Goal: Transaction & Acquisition: Purchase product/service

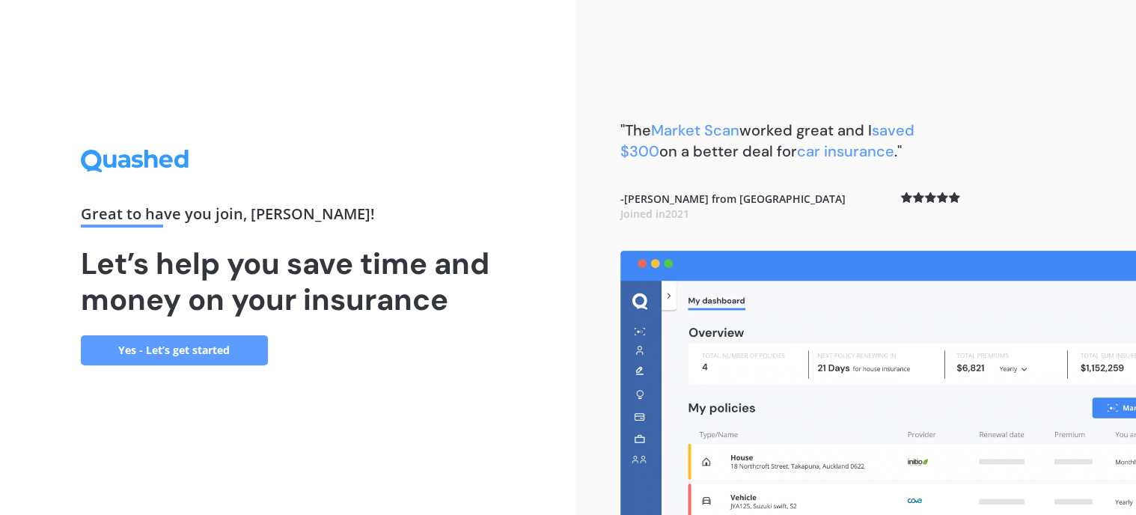
click at [227, 347] on link "Yes - Let’s get started" at bounding box center [174, 350] width 187 height 30
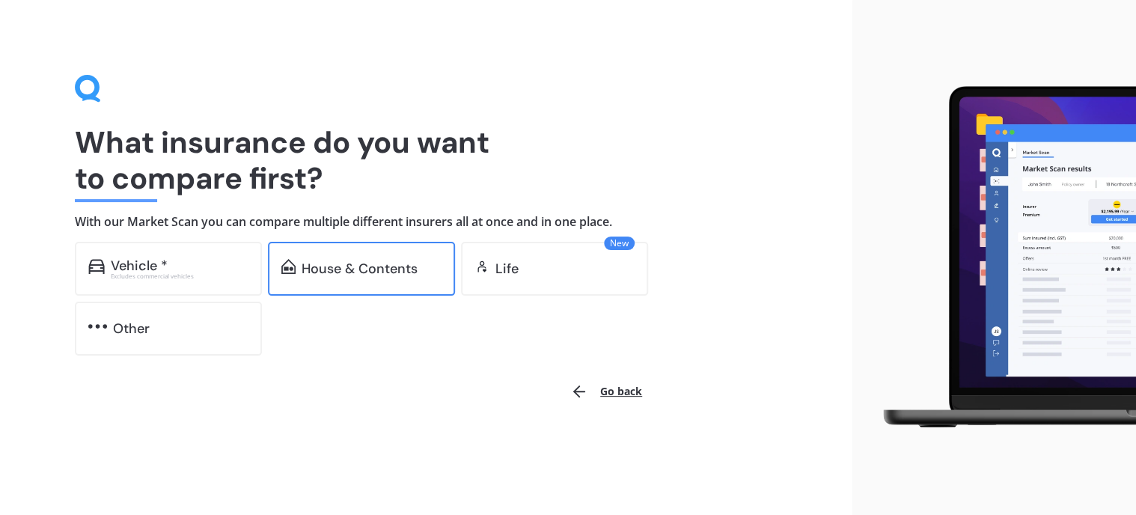
click at [347, 257] on div "House & Contents" at bounding box center [361, 269] width 187 height 54
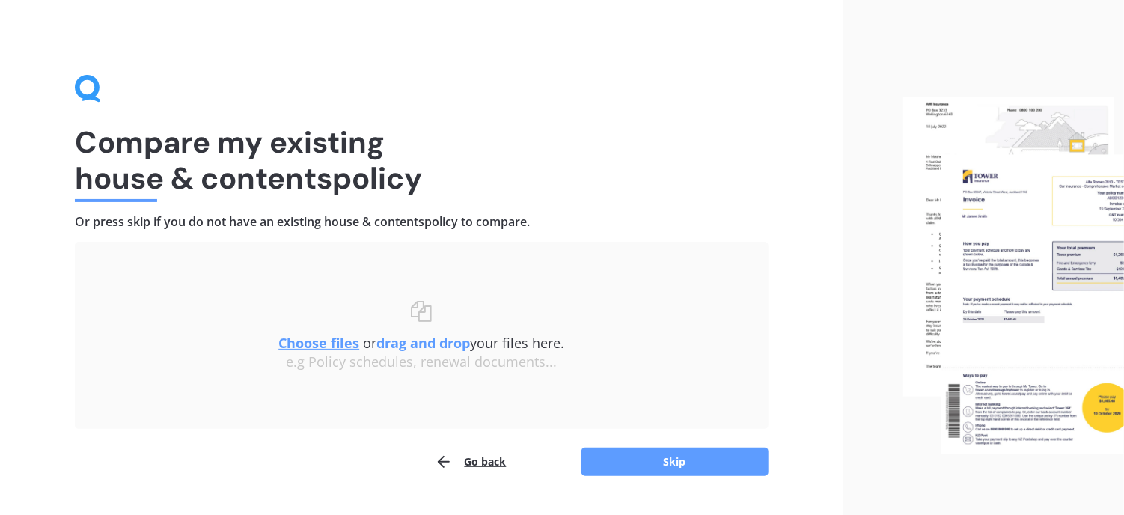
scroll to position [36, 0]
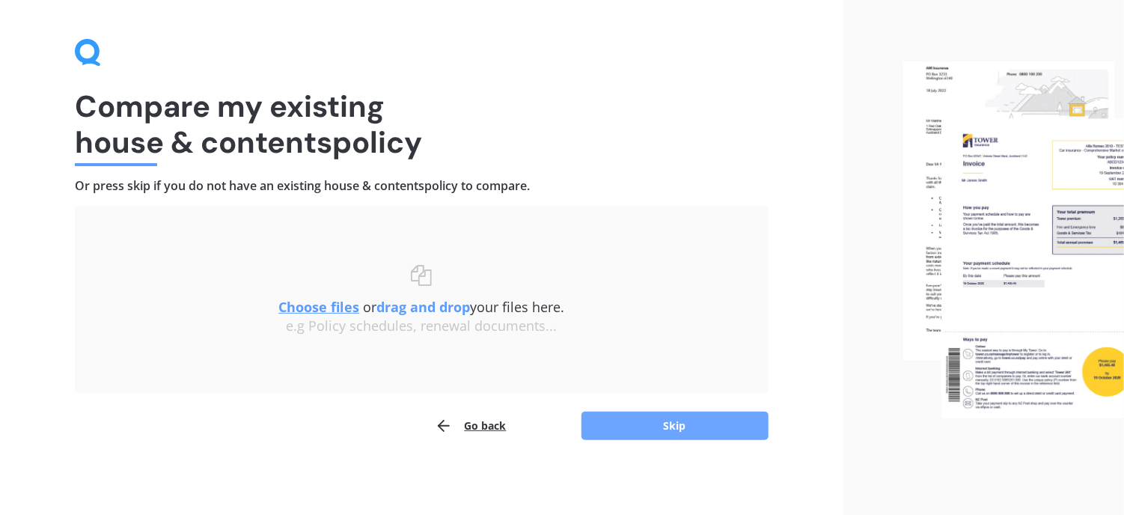
click at [666, 423] on button "Skip" at bounding box center [674, 425] width 187 height 28
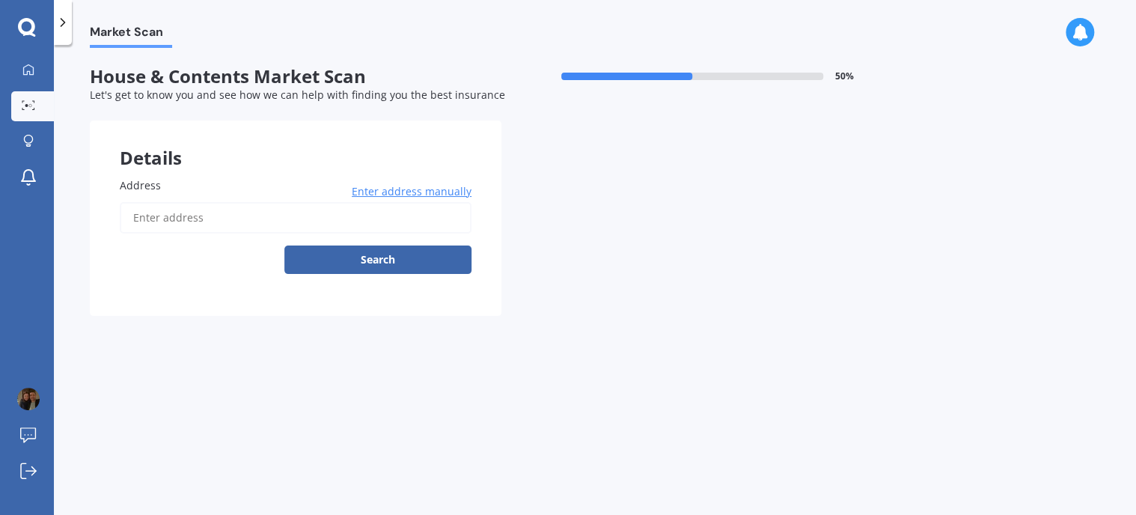
click at [215, 216] on input "Address" at bounding box center [296, 217] width 352 height 31
type input "[STREET_ADDRESS]"
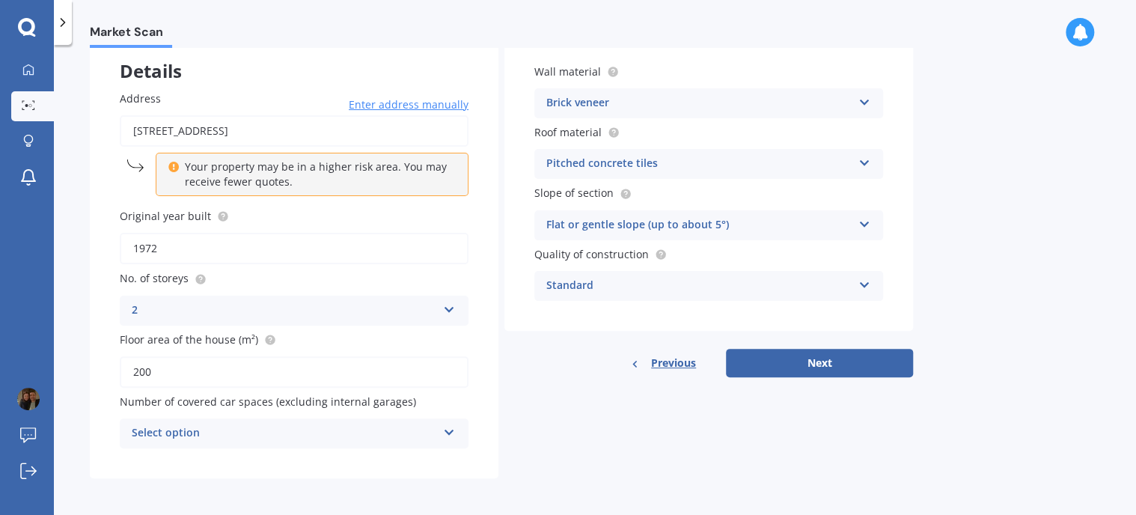
scroll to position [88, 0]
click at [782, 370] on button "Next" at bounding box center [819, 362] width 187 height 28
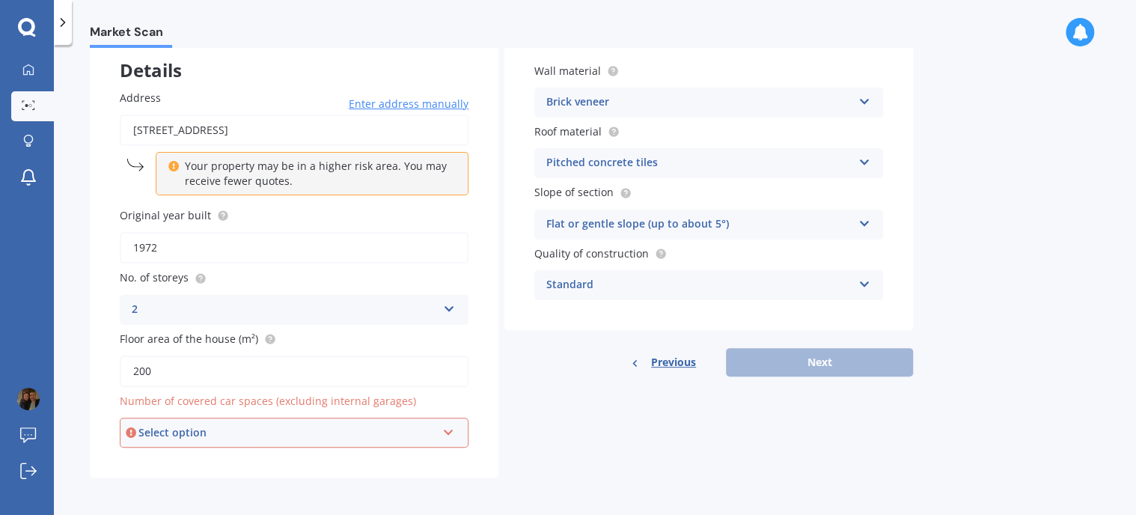
click at [205, 430] on div "Select option" at bounding box center [287, 432] width 298 height 16
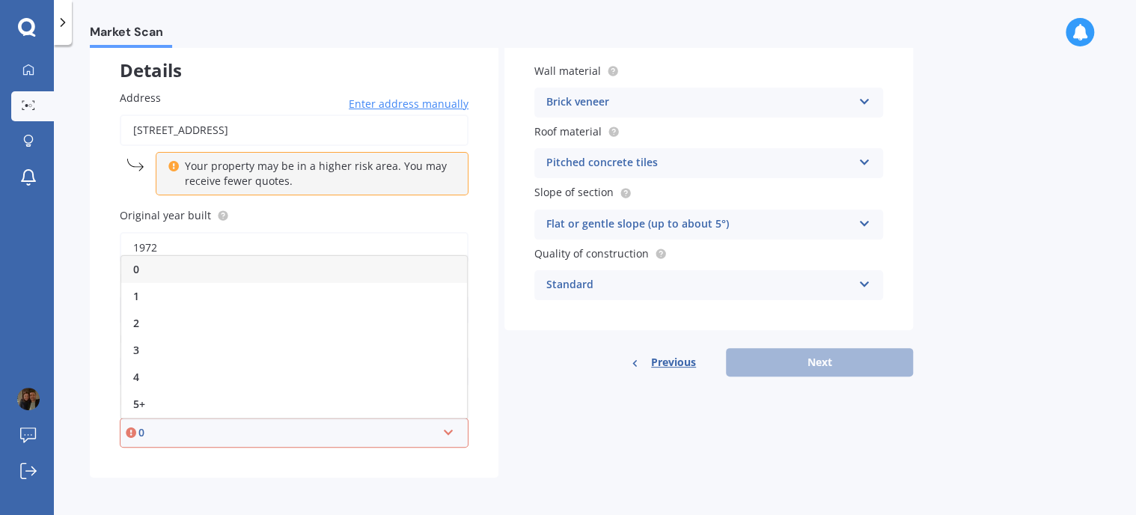
click at [73, 327] on div "Market Scan House & Contents Market Scan 50 % Let's get to know you and see how…" at bounding box center [595, 283] width 1082 height 470
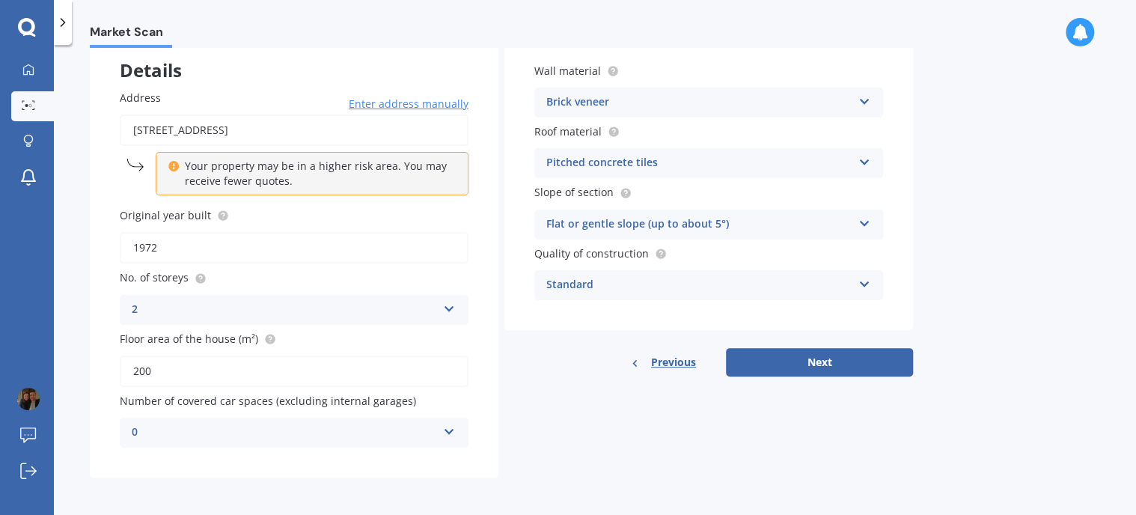
click at [245, 426] on div "0" at bounding box center [284, 432] width 305 height 18
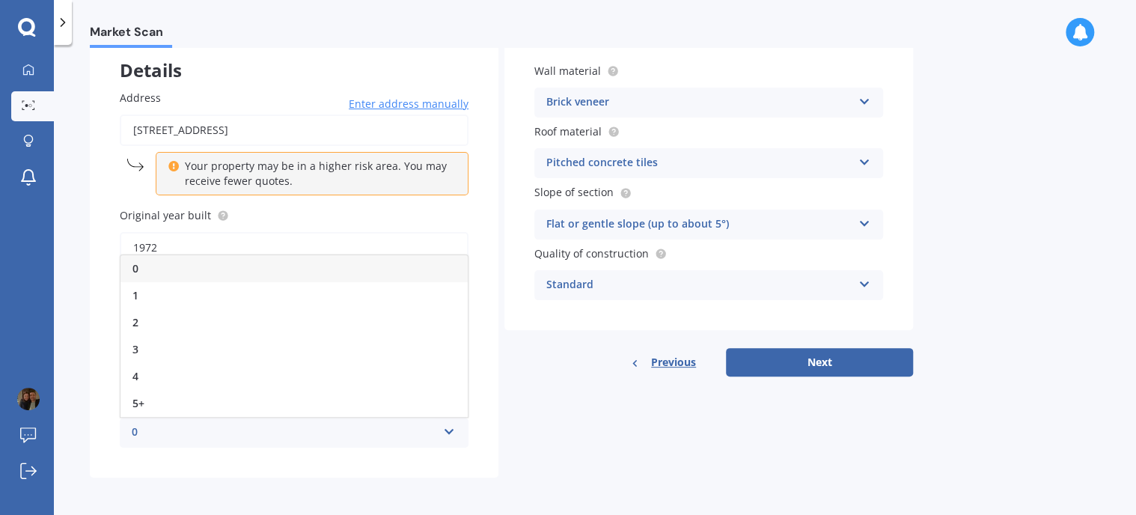
click at [88, 319] on div "Market Scan House & Contents Market Scan 50 % Let's get to know you and see how…" at bounding box center [595, 283] width 1082 height 470
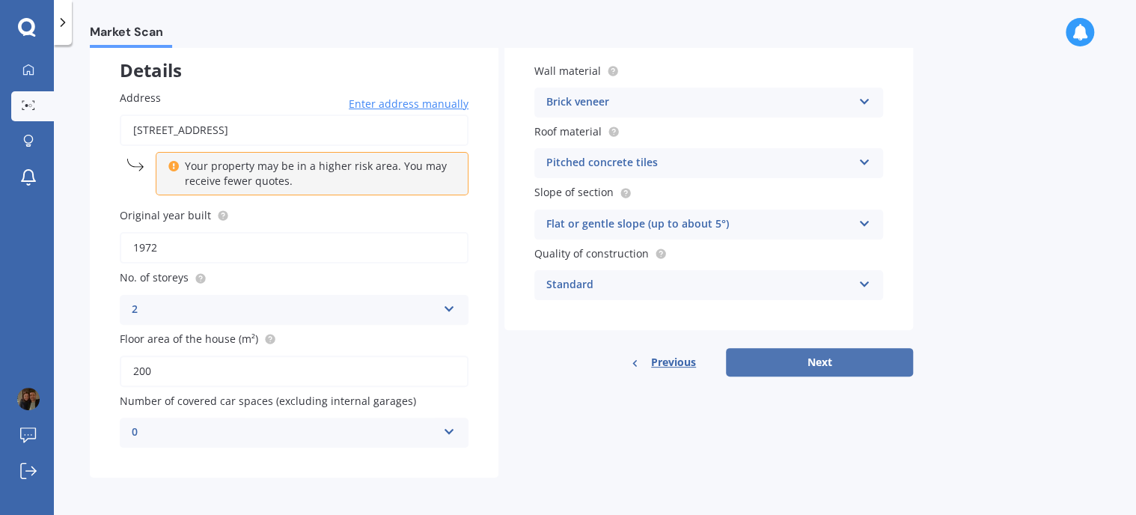
click at [797, 359] on button "Next" at bounding box center [819, 362] width 187 height 28
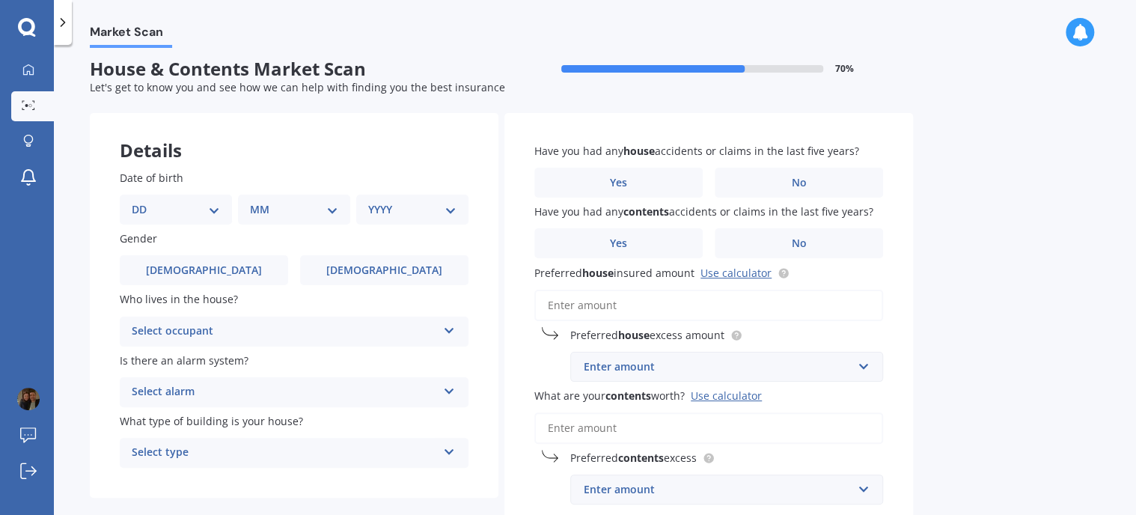
scroll to position [0, 0]
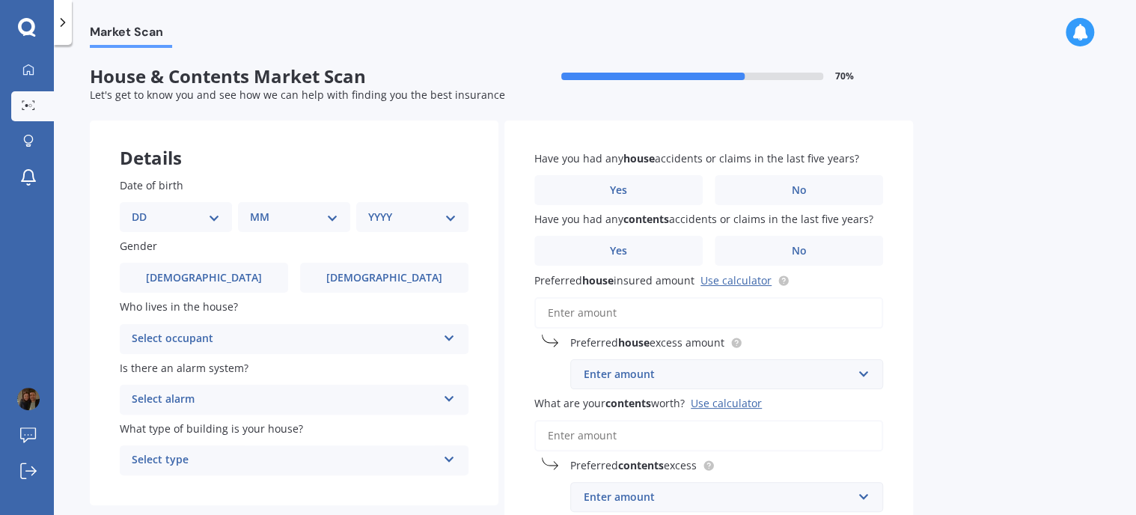
click at [177, 212] on select "DD 01 02 03 04 05 06 07 08 09 10 11 12 13 14 15 16 17 18 19 20 21 22 23 24 25 2…" at bounding box center [176, 217] width 88 height 16
select select "30"
click at [144, 209] on select "DD 01 02 03 04 05 06 07 08 09 10 11 12 13 14 15 16 17 18 19 20 21 22 23 24 25 2…" at bounding box center [176, 217] width 88 height 16
click at [298, 212] on select "MM 01 02 03 04 05 06 07 08 09 10 11 12" at bounding box center [297, 217] width 82 height 16
select select "09"
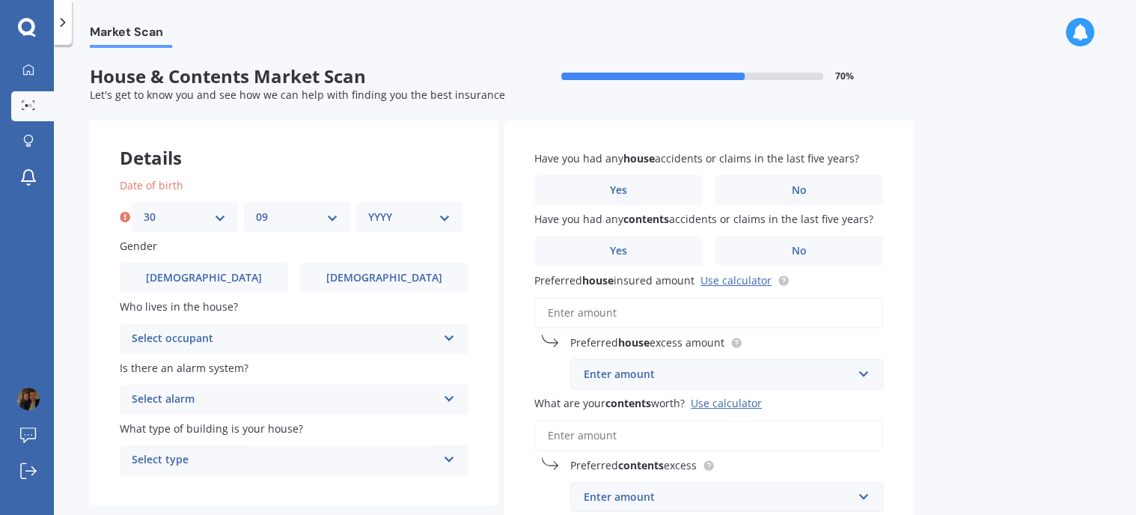
click at [256, 209] on select "MM 01 02 03 04 05 06 07 08 09 10 11 12" at bounding box center [297, 217] width 82 height 16
click at [417, 221] on select "YYYY 2009 2008 2007 2006 2005 2004 2003 2002 2001 2000 1999 1998 1997 1996 1995…" at bounding box center [409, 217] width 82 height 16
select select "1979"
click at [368, 209] on select "YYYY 2009 2008 2007 2006 2005 2004 2003 2002 2001 2000 1999 1998 1997 1996 1995…" at bounding box center [409, 217] width 82 height 16
click at [377, 272] on span "[DEMOGRAPHIC_DATA]" at bounding box center [384, 278] width 119 height 13
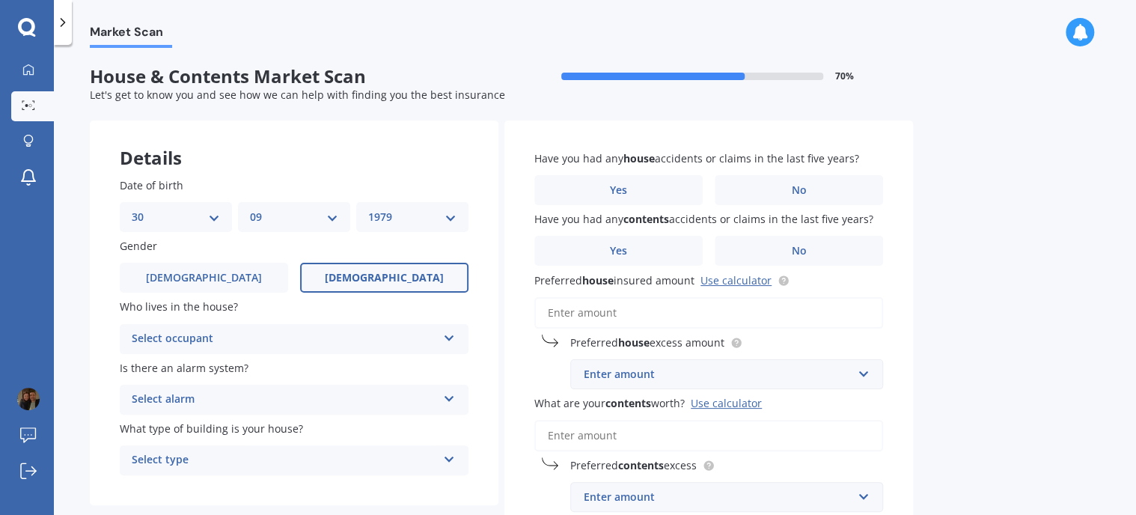
click at [0, 0] on input "[DEMOGRAPHIC_DATA]" at bounding box center [0, 0] width 0 height 0
click at [396, 340] on div "Select occupant" at bounding box center [284, 339] width 305 height 18
click at [371, 364] on div "Owner" at bounding box center [293, 368] width 347 height 27
click at [346, 394] on div "Select alarm" at bounding box center [284, 399] width 305 height 18
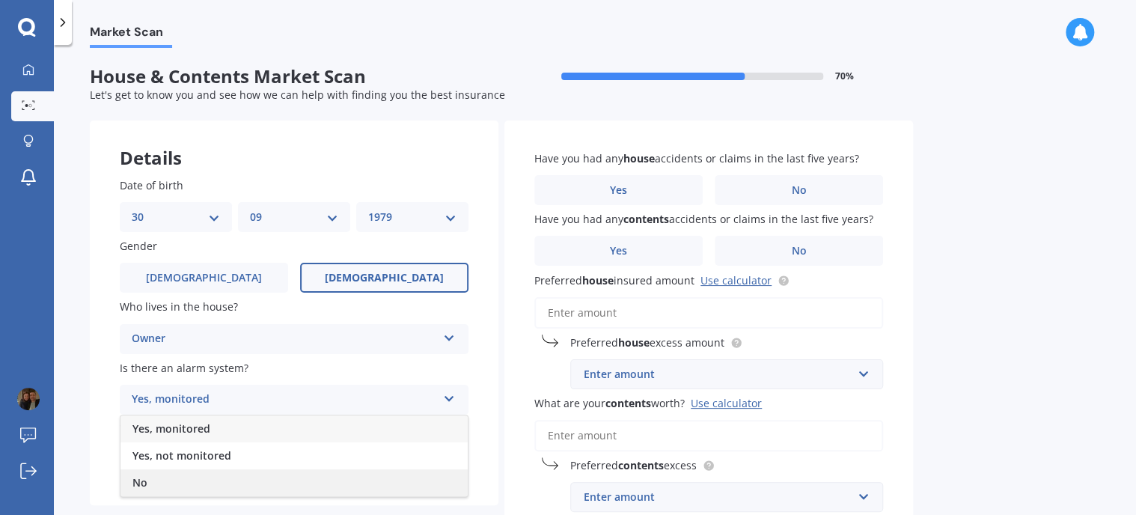
click at [243, 476] on div "No" at bounding box center [293, 482] width 347 height 27
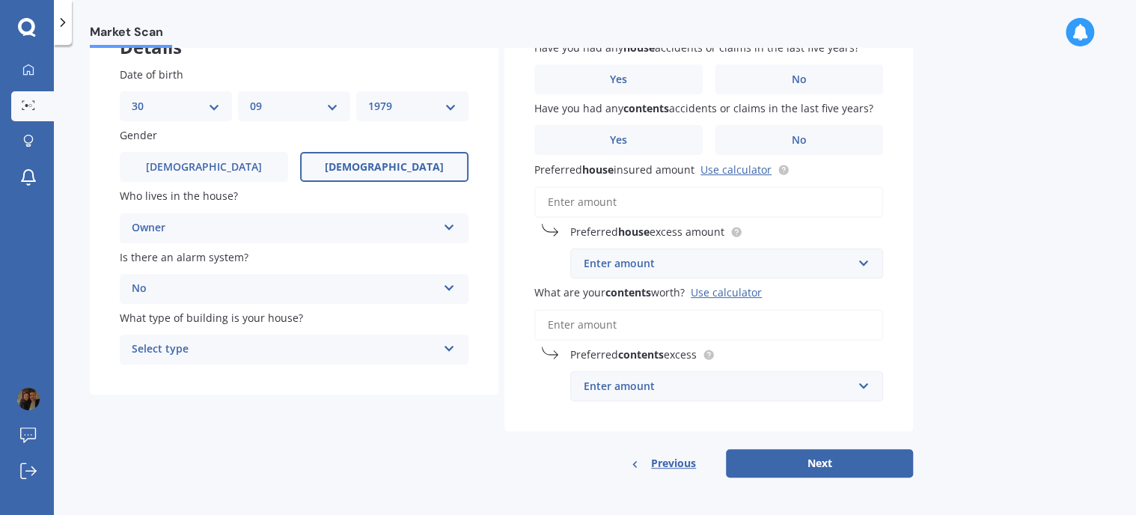
scroll to position [111, 0]
click at [281, 349] on div "Select type" at bounding box center [284, 349] width 305 height 18
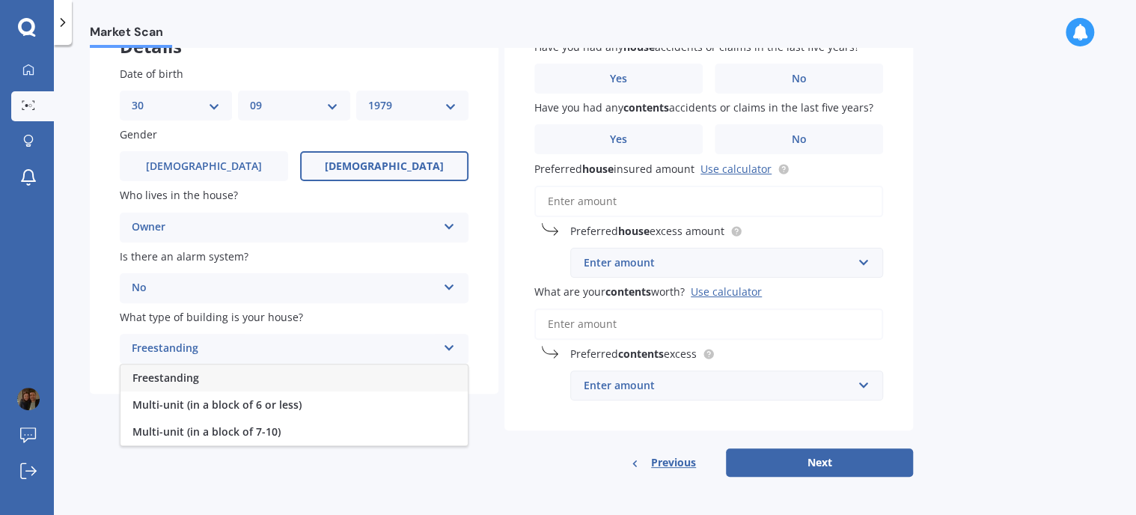
click at [249, 380] on div "Freestanding" at bounding box center [293, 377] width 347 height 27
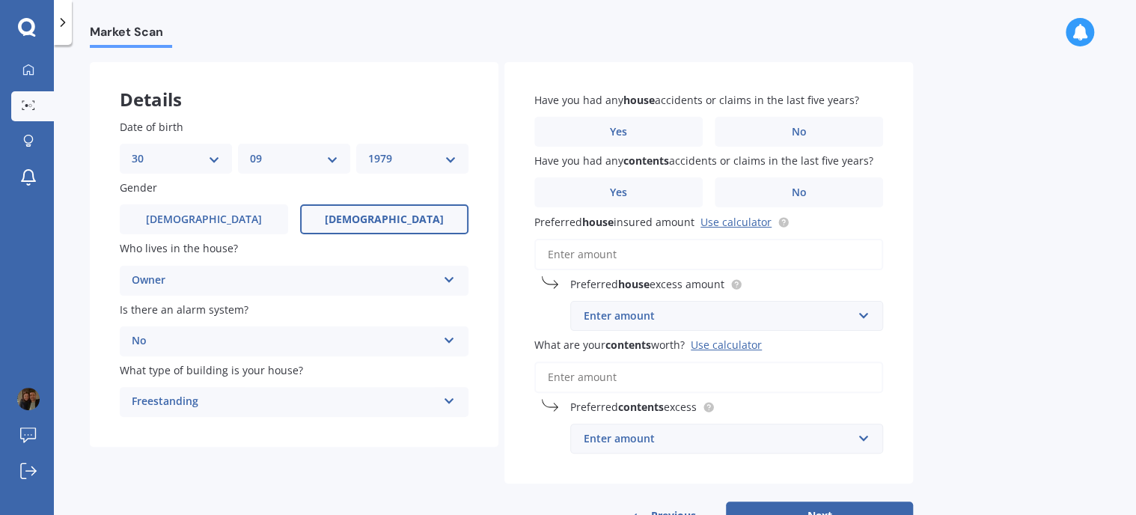
scroll to position [0, 0]
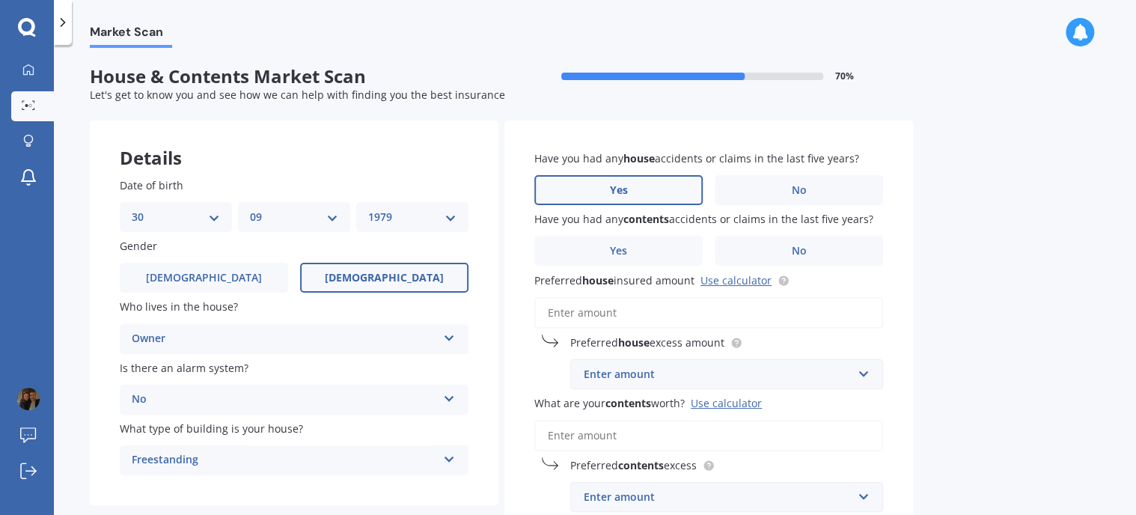
click at [637, 186] on label "Yes" at bounding box center [618, 190] width 168 height 30
click at [0, 0] on input "Yes" at bounding box center [0, 0] width 0 height 0
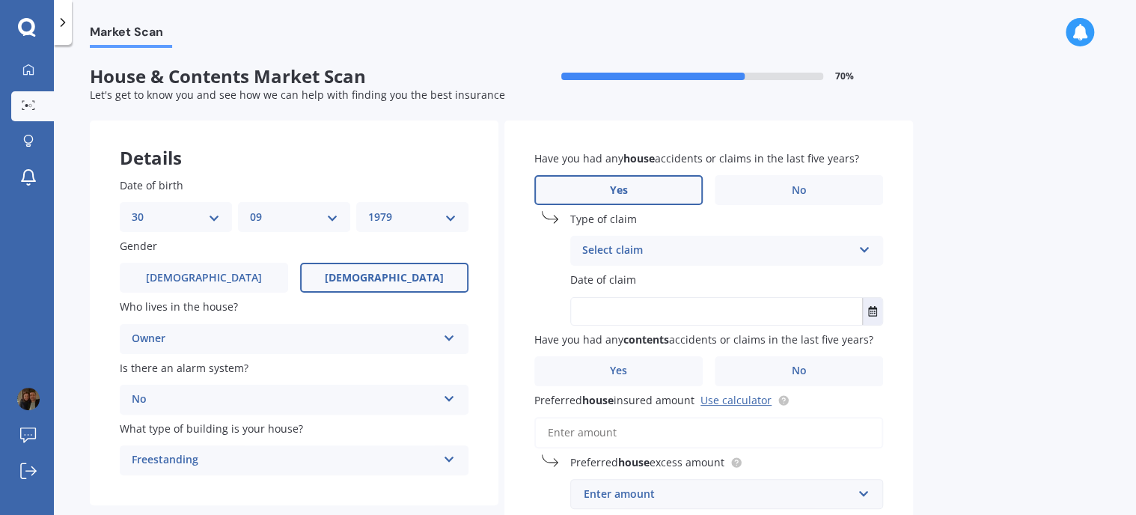
click at [664, 254] on div "Select claim" at bounding box center [716, 251] width 269 height 18
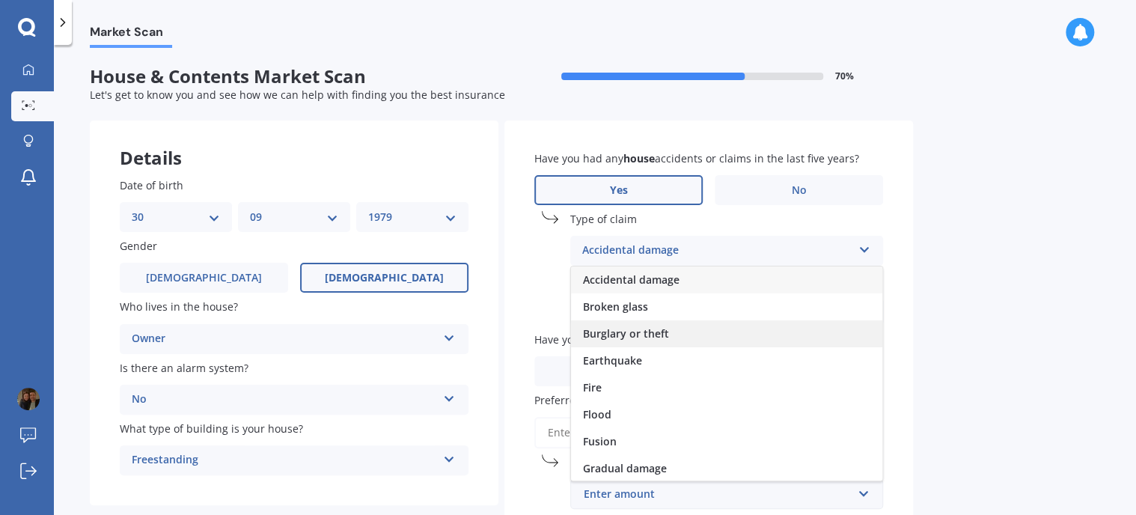
click at [684, 339] on div "Burglary or theft" at bounding box center [726, 333] width 311 height 27
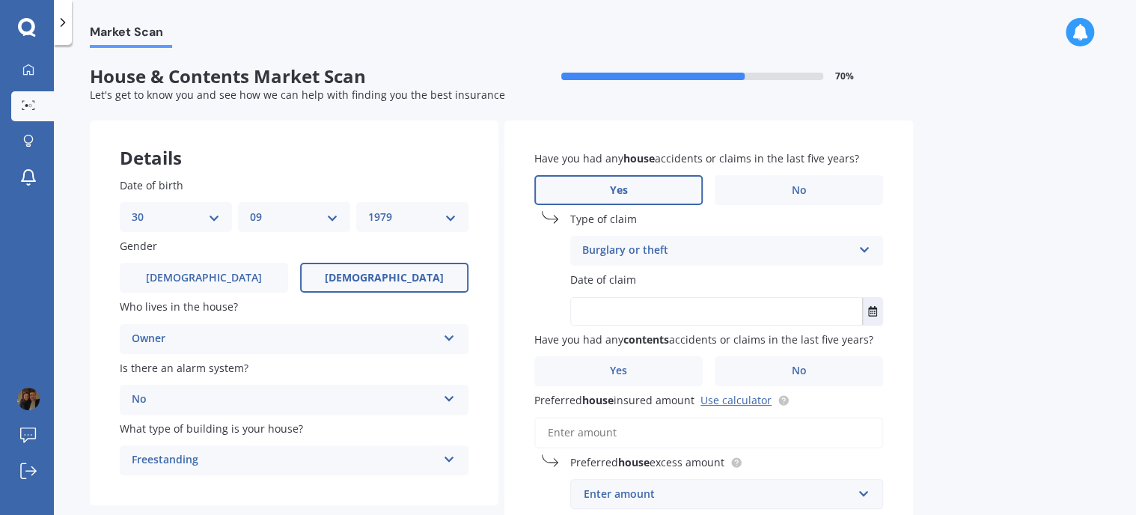
click at [759, 313] on input "text" at bounding box center [716, 311] width 291 height 27
click at [874, 308] on icon "Select date" at bounding box center [872, 311] width 9 height 10
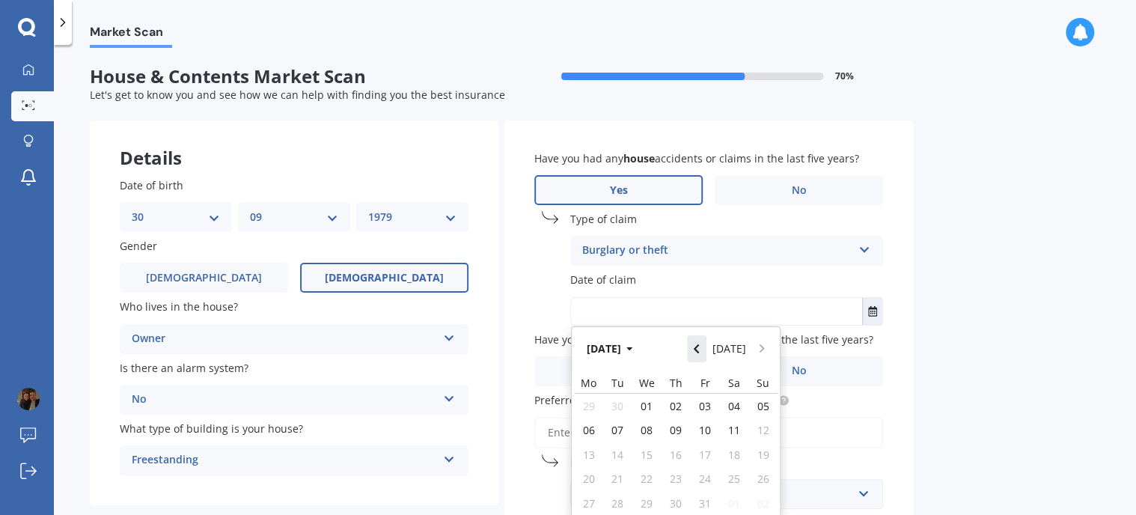
click at [696, 348] on icon "Navigate back" at bounding box center [696, 348] width 7 height 10
click at [697, 348] on icon "Navigate back" at bounding box center [696, 348] width 7 height 10
click at [698, 348] on icon "Navigate back" at bounding box center [695, 348] width 5 height 9
click at [699, 348] on icon "Navigate back" at bounding box center [695, 348] width 5 height 9
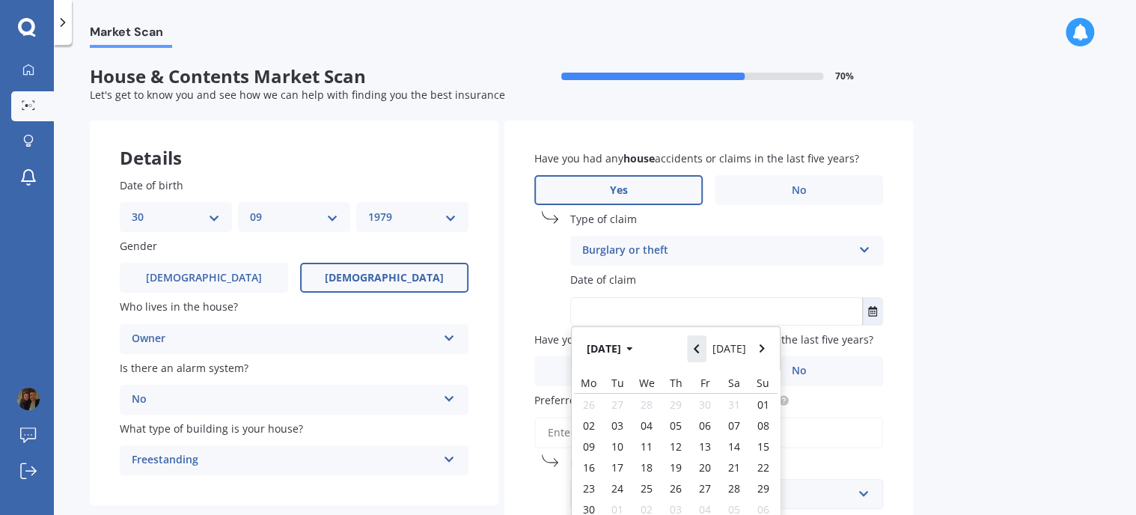
click at [699, 348] on icon "Navigate back" at bounding box center [695, 348] width 5 height 9
click at [699, 347] on icon "Navigate back" at bounding box center [695, 348] width 5 height 9
click at [586, 448] on span "10" at bounding box center [588, 454] width 12 height 14
type input "[DATE]"
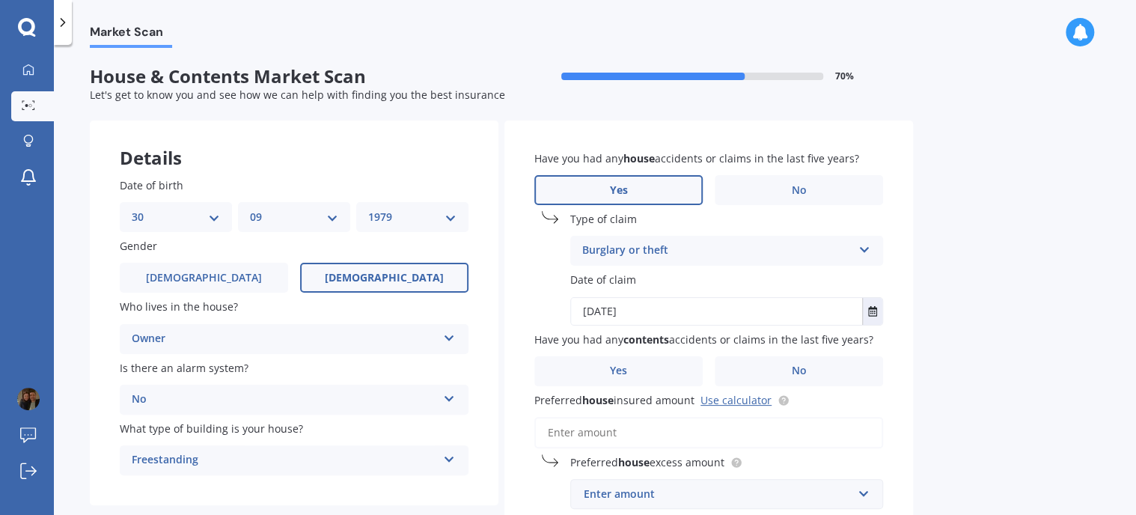
click at [981, 281] on div "Market Scan House & Contents Market Scan 70 % Let's get to know you and see how…" at bounding box center [595, 283] width 1082 height 470
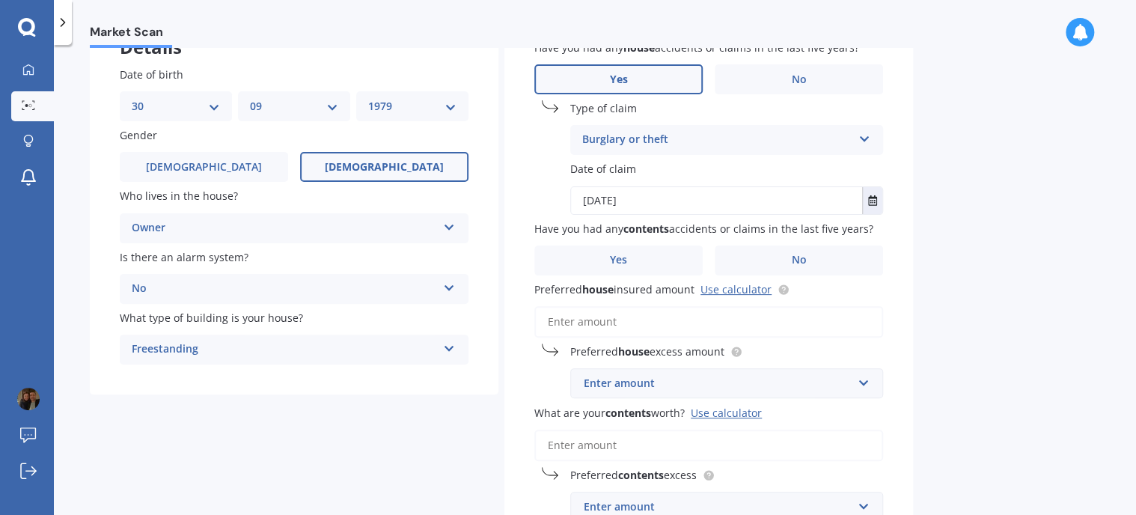
scroll to position [75, 0]
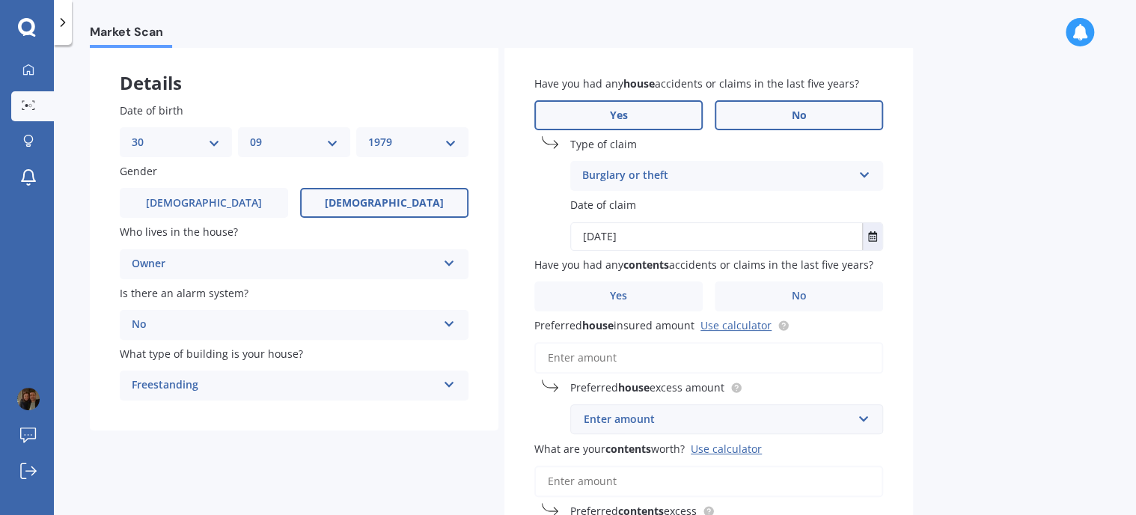
click at [805, 113] on span "No" at bounding box center [798, 115] width 15 height 13
click at [0, 0] on input "No" at bounding box center [0, 0] width 0 height 0
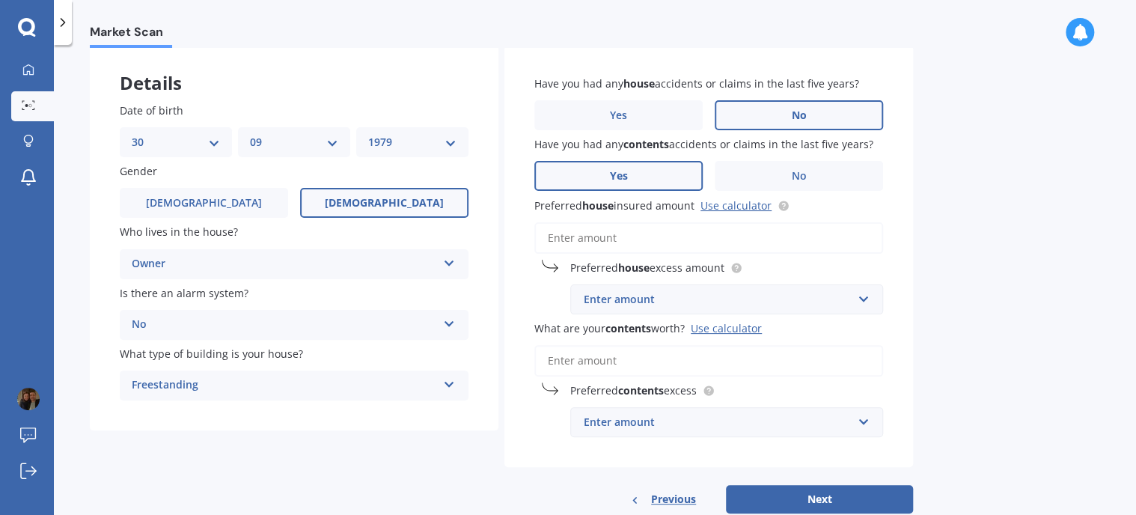
click at [652, 172] on label "Yes" at bounding box center [618, 176] width 168 height 30
click at [0, 0] on input "Yes" at bounding box center [0, 0] width 0 height 0
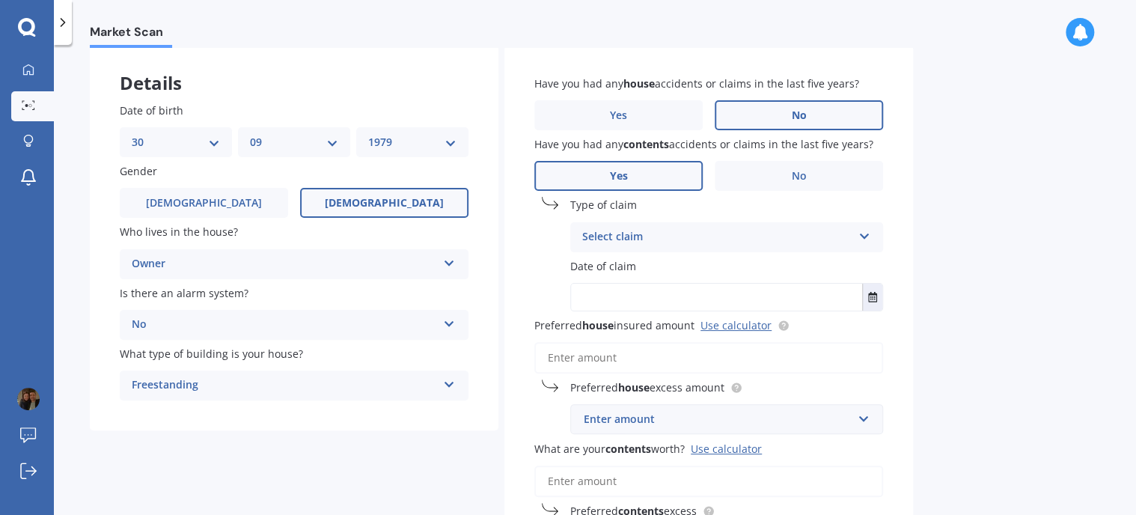
click at [669, 235] on div "Select claim" at bounding box center [716, 237] width 269 height 18
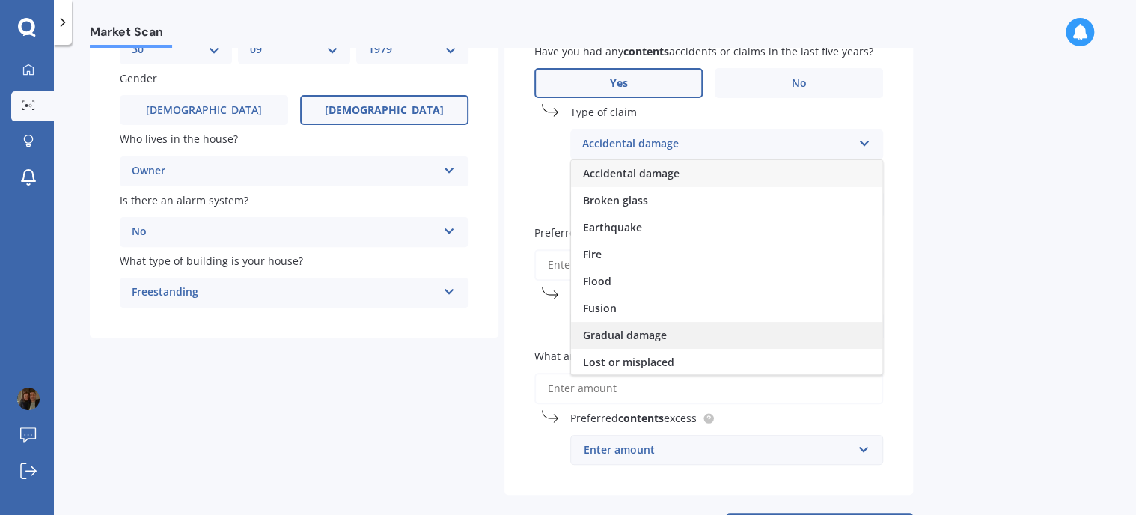
scroll to position [7, 0]
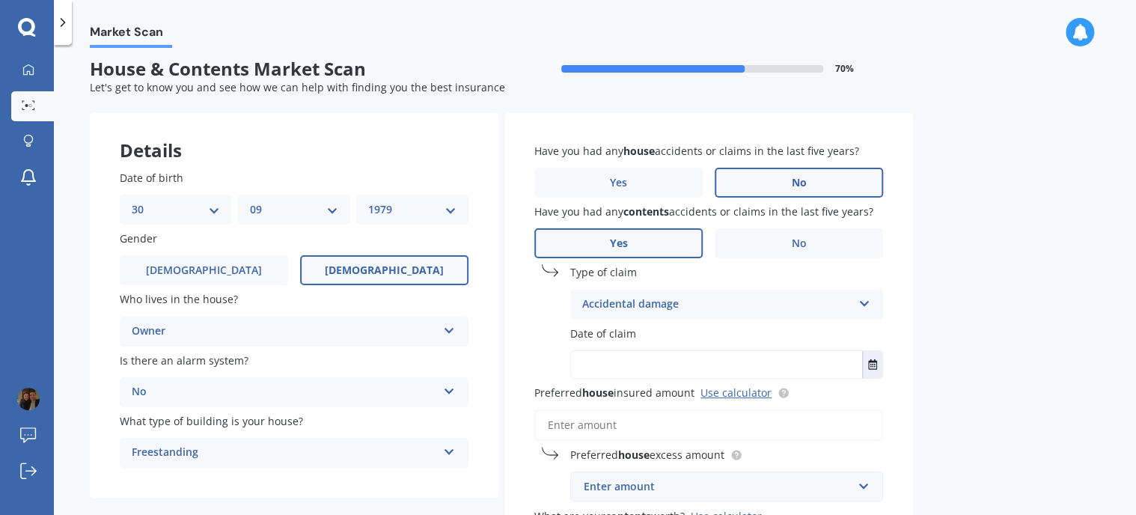
click at [518, 284] on div "Have you had any house accidents or claims in the last five years? Yes No Have …" at bounding box center [708, 384] width 408 height 542
click at [675, 176] on label "Yes" at bounding box center [618, 183] width 168 height 30
click at [0, 0] on input "Yes" at bounding box center [0, 0] width 0 height 0
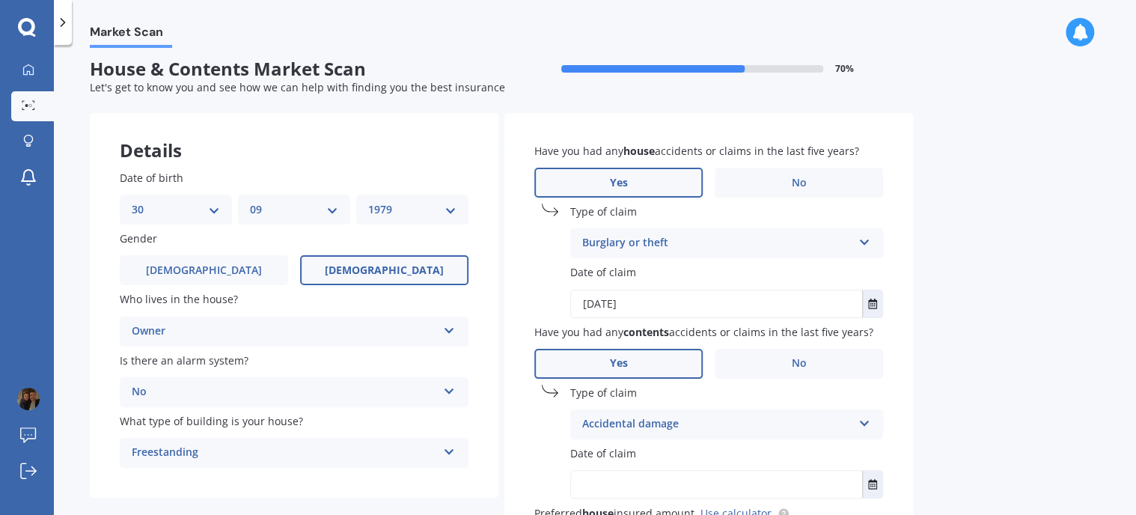
click at [654, 247] on div "Burglary or theft" at bounding box center [716, 243] width 269 height 18
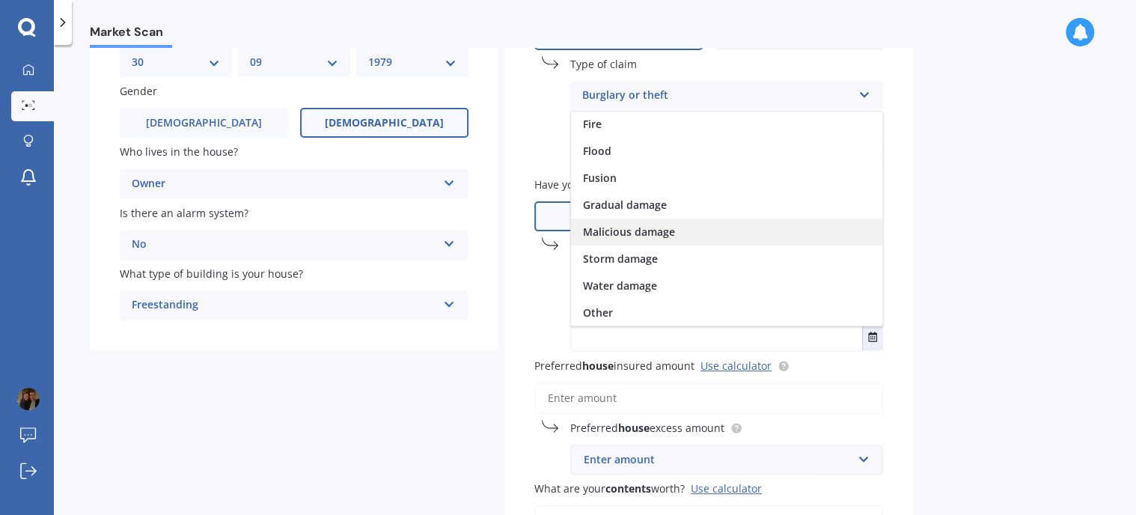
scroll to position [157, 0]
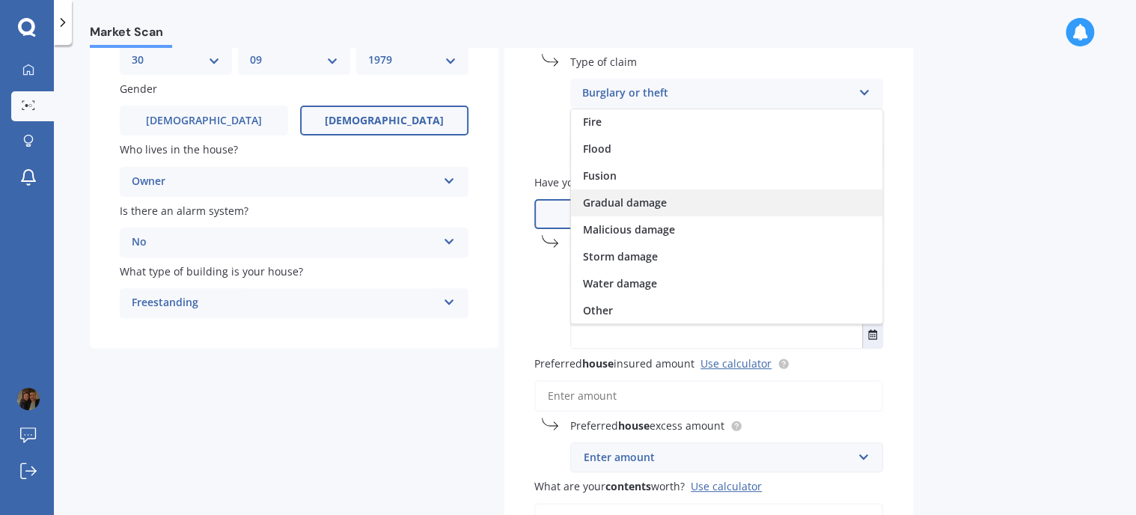
click at [637, 209] on div "Gradual damage" at bounding box center [726, 202] width 311 height 27
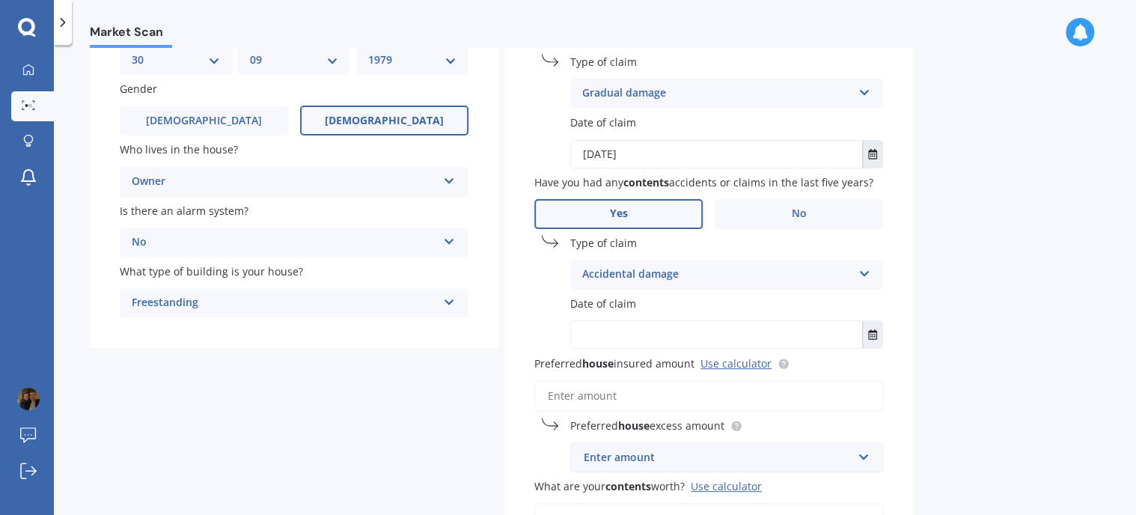
click at [874, 155] on icon "Select date" at bounding box center [872, 154] width 9 height 10
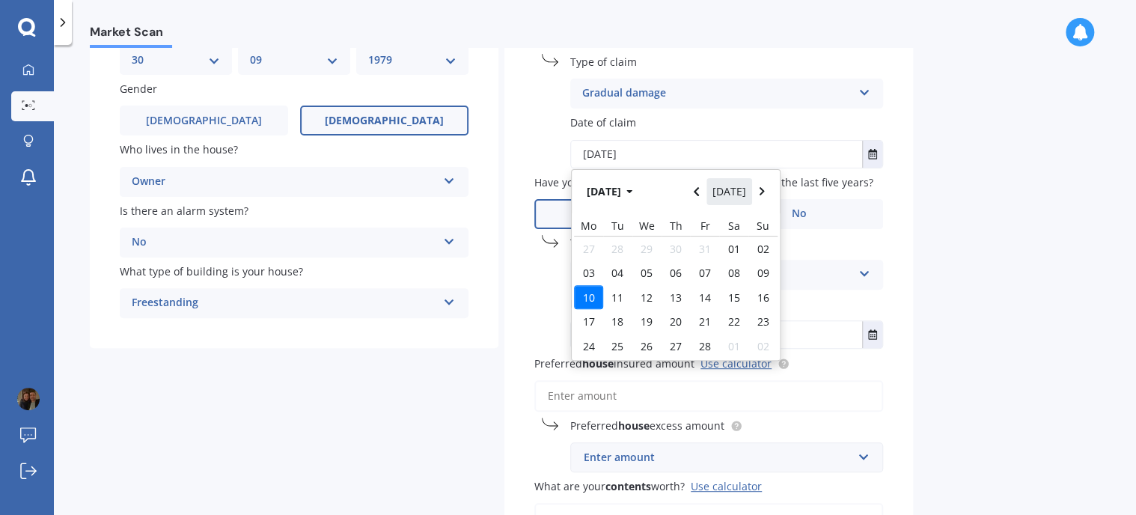
click at [723, 191] on button "[DATE]" at bounding box center [729, 191] width 46 height 27
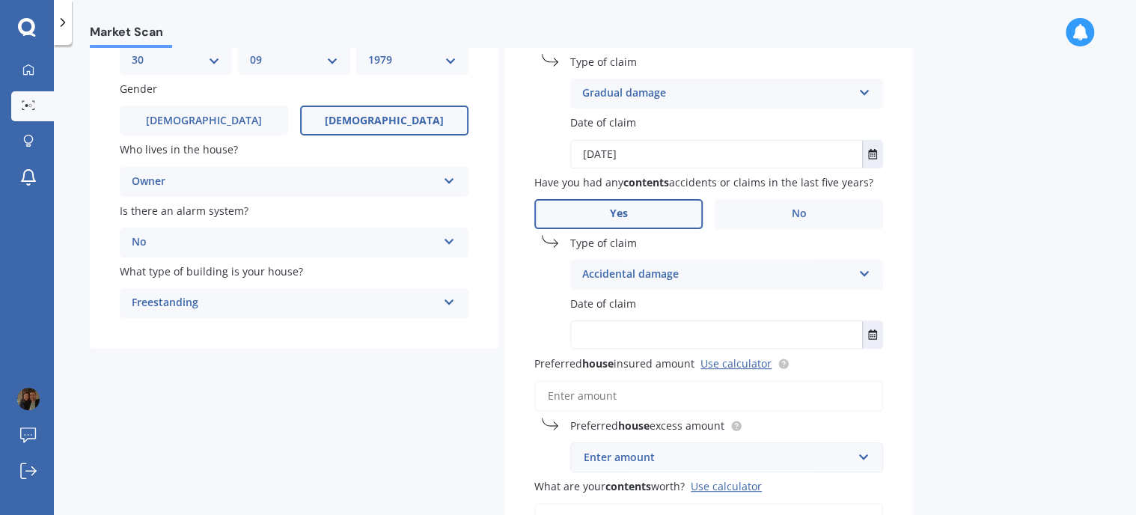
click at [598, 151] on input "[DATE]" at bounding box center [716, 154] width 291 height 27
drag, startPoint x: 590, startPoint y: 151, endPoint x: 607, endPoint y: 152, distance: 17.2
click at [595, 151] on input "[DATE]" at bounding box center [716, 154] width 291 height 27
type input "[DATE]"
click at [799, 208] on span "No" at bounding box center [798, 213] width 15 height 13
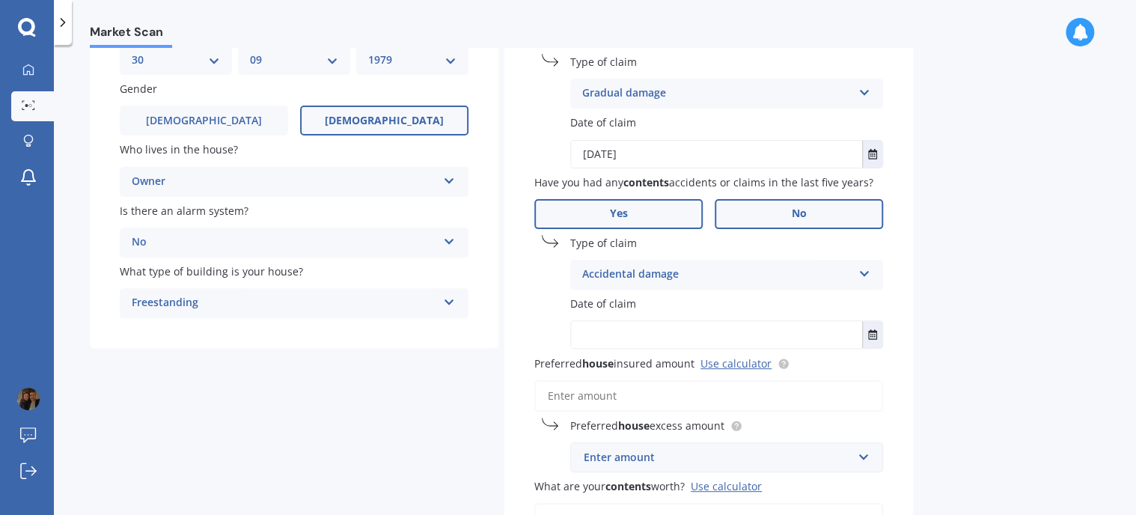
click at [0, 0] on input "No" at bounding box center [0, 0] width 0 height 0
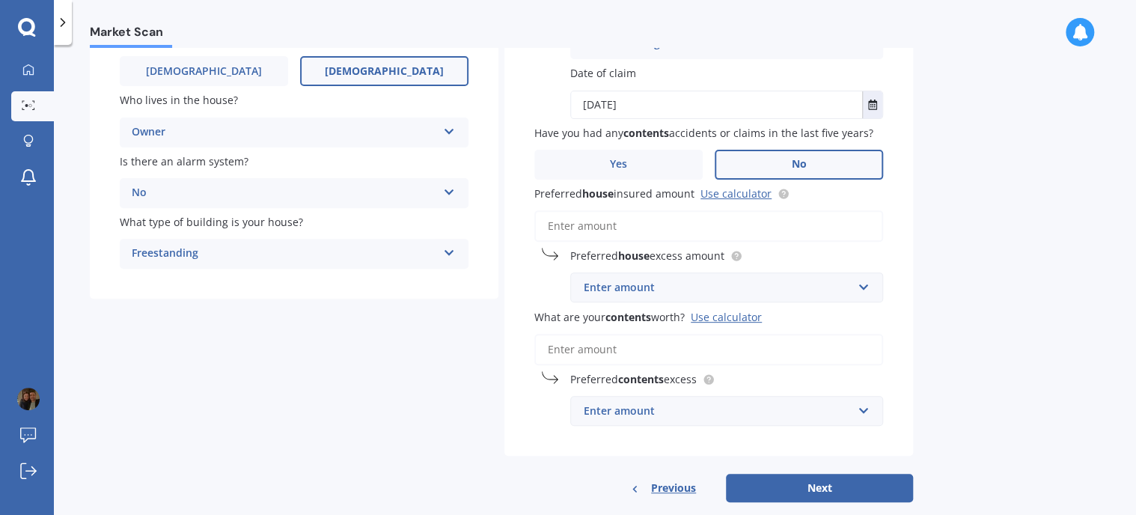
scroll to position [232, 0]
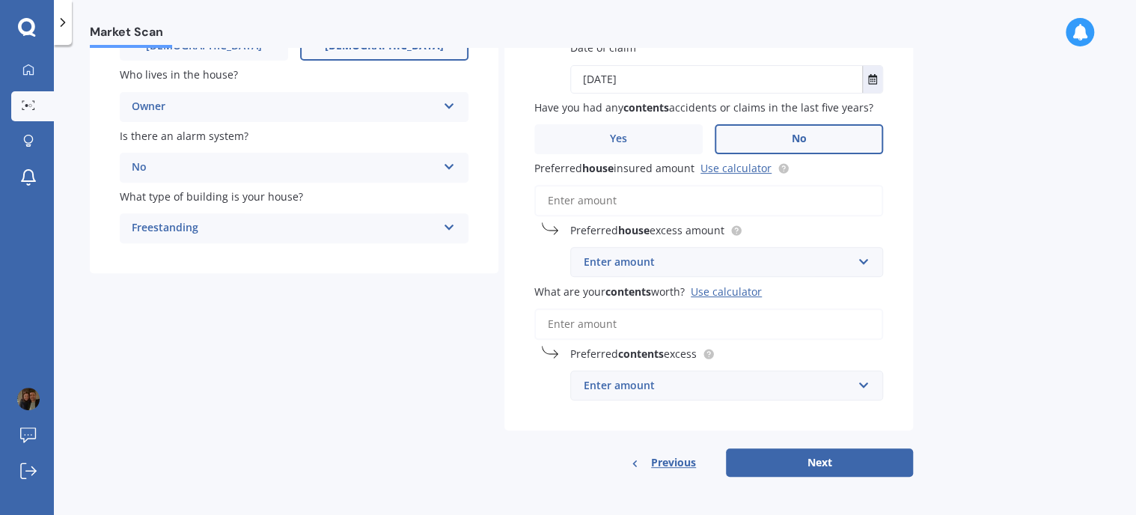
drag, startPoint x: 679, startPoint y: 239, endPoint x: 687, endPoint y: 250, distance: 13.3
click at [679, 239] on div "Preferred house excess amount Enter amount $300 $400 $500 $750 $1,000 $2,000 $2…" at bounding box center [708, 249] width 349 height 55
click at [693, 263] on div "Enter amount" at bounding box center [717, 262] width 268 height 16
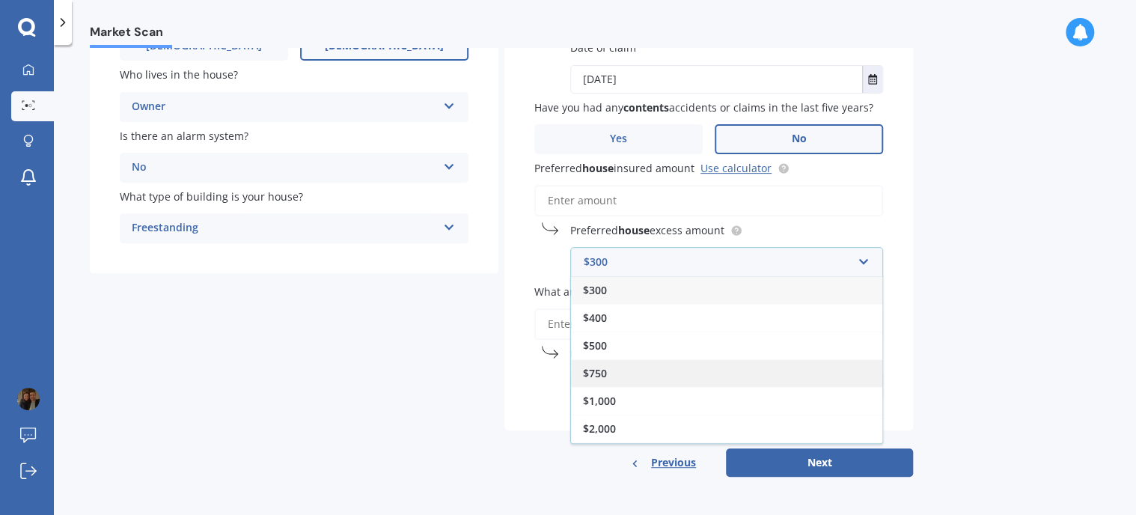
click at [751, 376] on div "$750" at bounding box center [726, 373] width 311 height 28
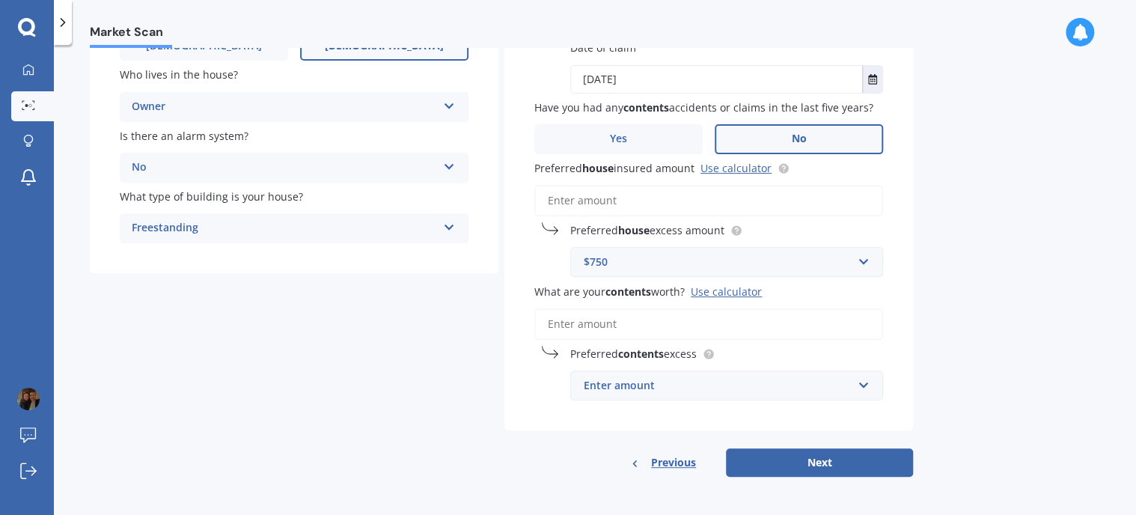
click at [667, 384] on div "Enter amount" at bounding box center [717, 385] width 268 height 16
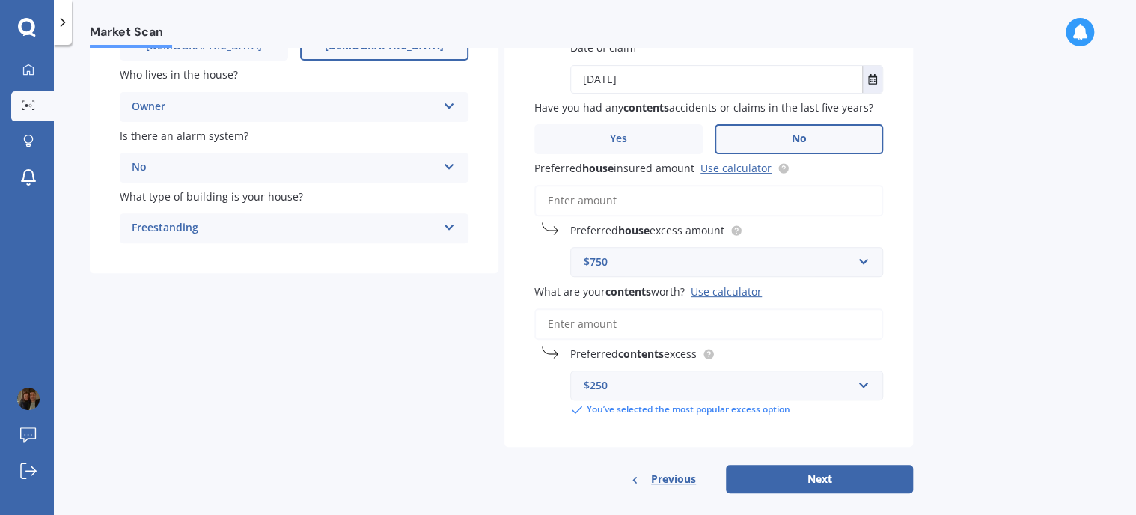
click at [496, 357] on div "Details Date of birth DD 01 02 03 04 05 06 07 08 09 10 11 12 13 14 15 16 17 18 …" at bounding box center [501, 191] width 823 height 604
click at [617, 322] on input "What are your contents worth? Use calculator" at bounding box center [708, 323] width 349 height 31
click at [598, 210] on input "Preferred house insured amount Use calculator" at bounding box center [708, 200] width 349 height 31
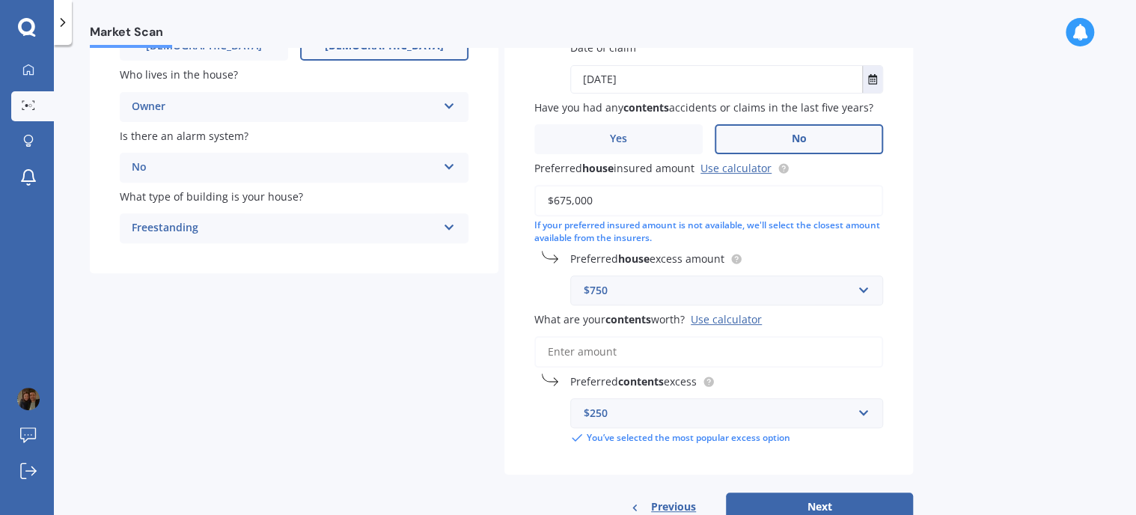
type input "$675,000"
click at [586, 348] on input "What are your contents worth? Use calculator" at bounding box center [708, 351] width 349 height 31
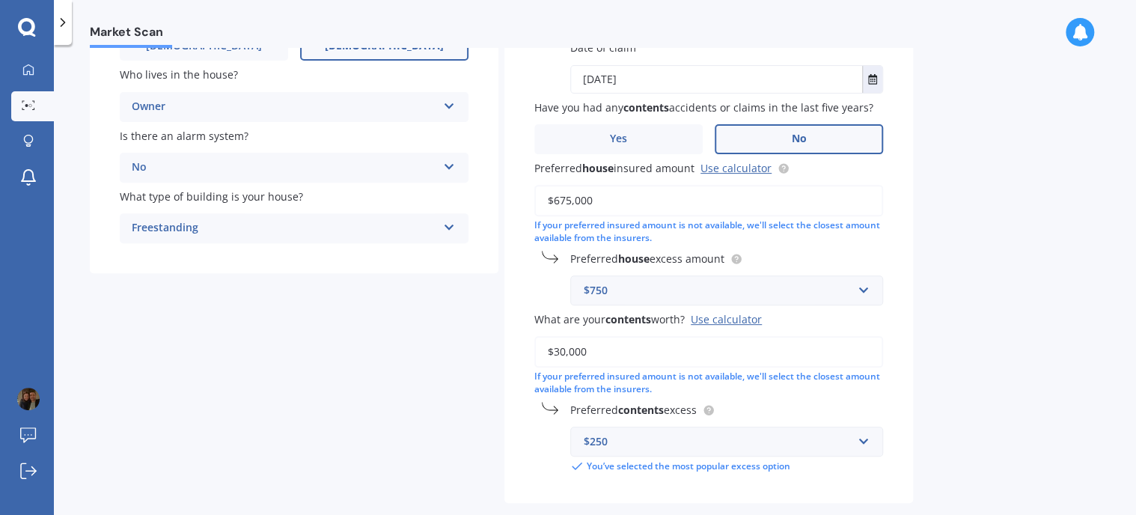
scroll to position [304, 0]
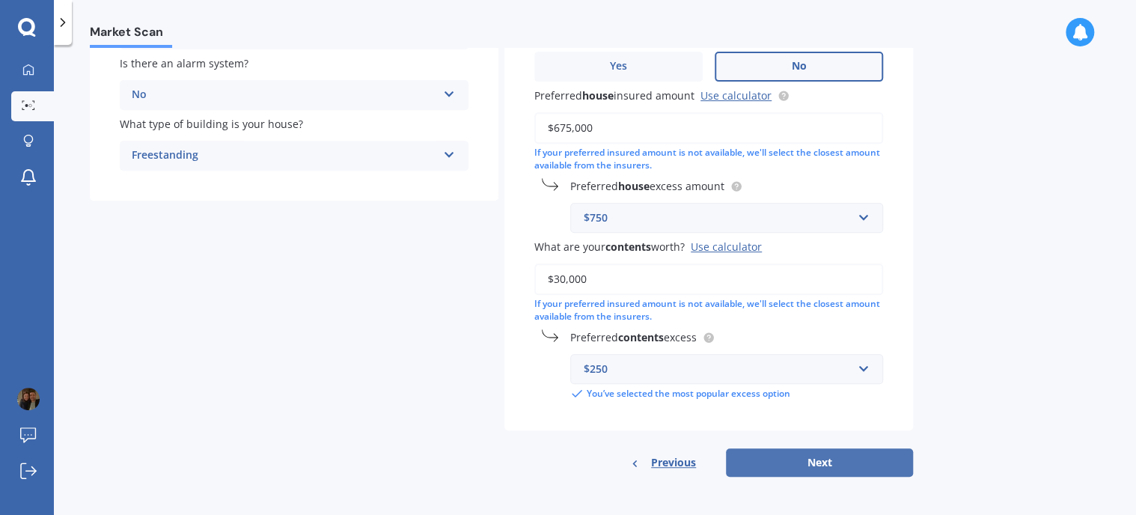
type input "$30,000"
click at [743, 459] on button "Next" at bounding box center [819, 462] width 187 height 28
select select "30"
select select "09"
select select "1979"
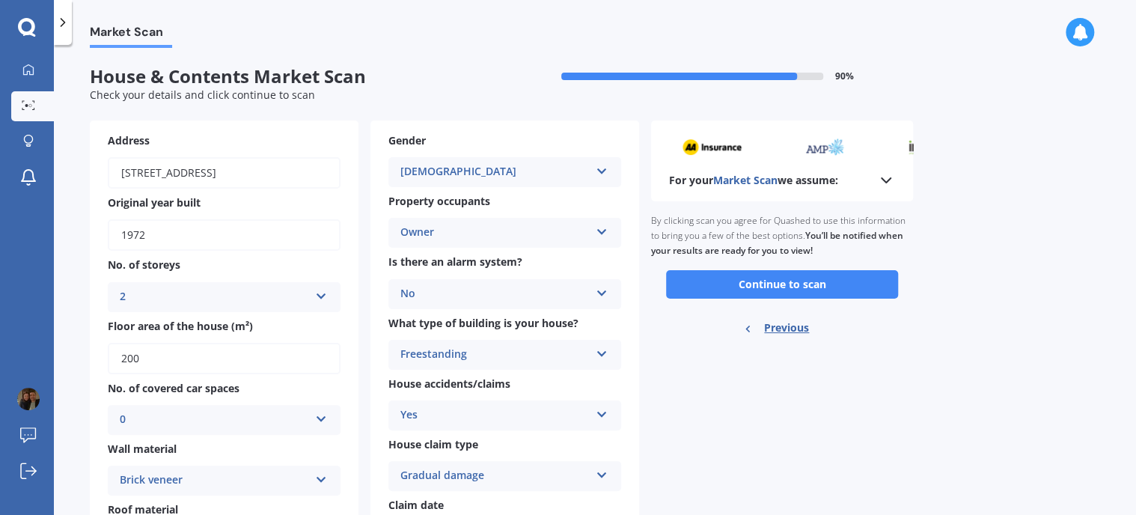
scroll to position [0, 0]
click at [775, 284] on button "Continue to scan" at bounding box center [782, 284] width 232 height 28
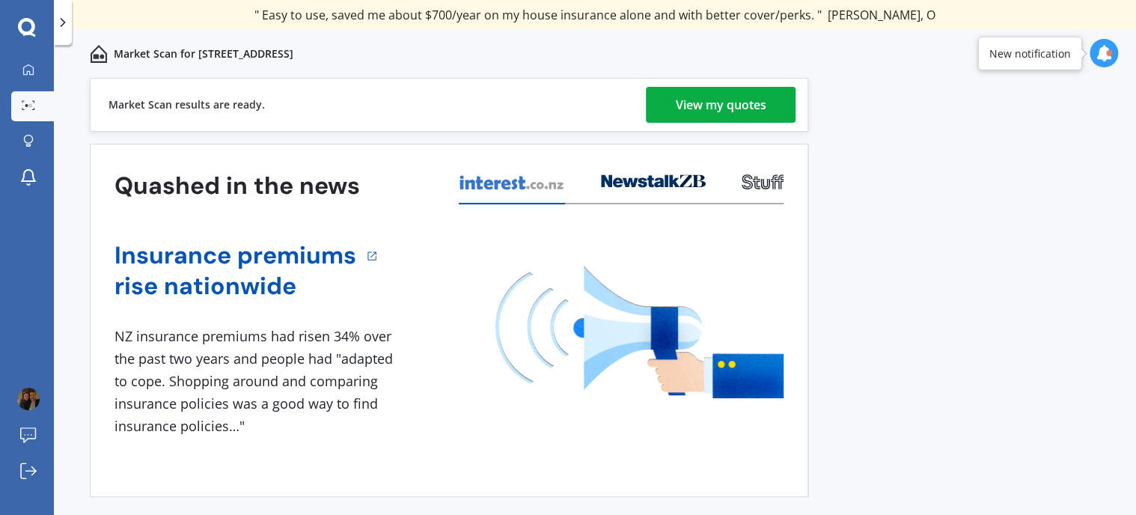
click at [717, 93] on div "View my quotes" at bounding box center [720, 105] width 91 height 36
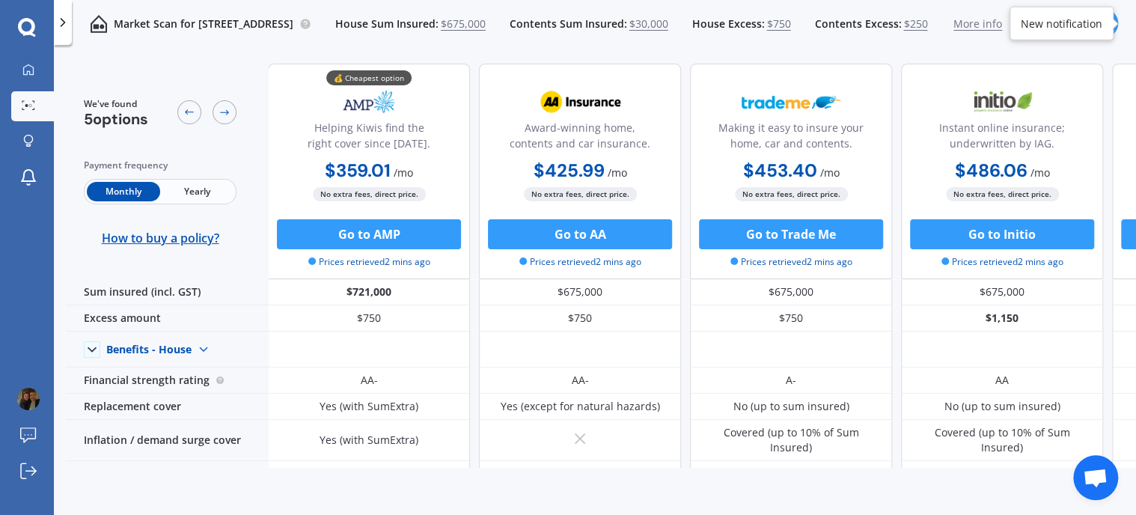
drag, startPoint x: 540, startPoint y: 468, endPoint x: 786, endPoint y: 475, distance: 246.2
click at [786, 475] on div "We've found 5 options Payment frequency Monthly Yearly How to buy a policy? 💰 C…" at bounding box center [601, 285] width 1070 height 466
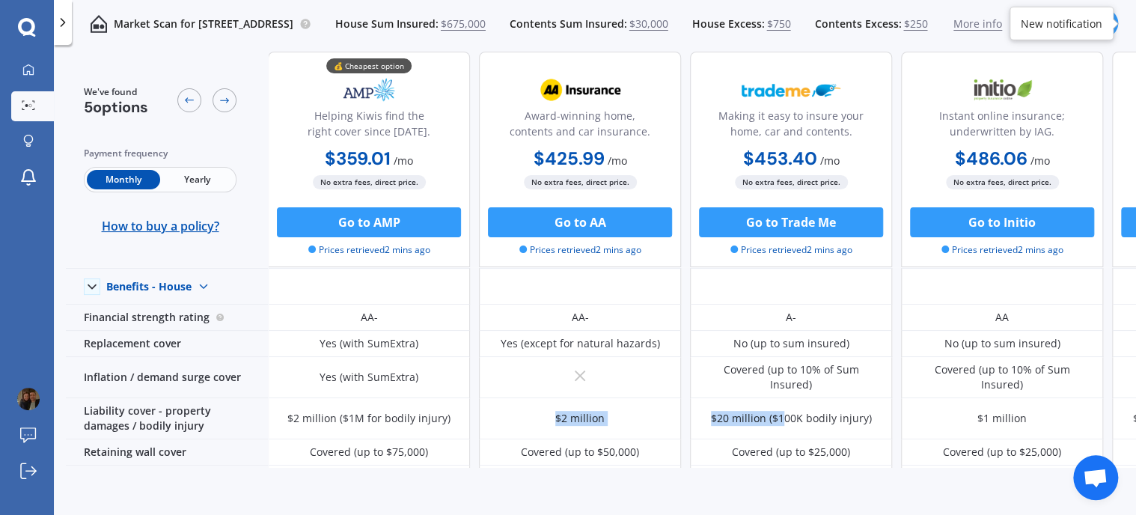
scroll to position [224, 0]
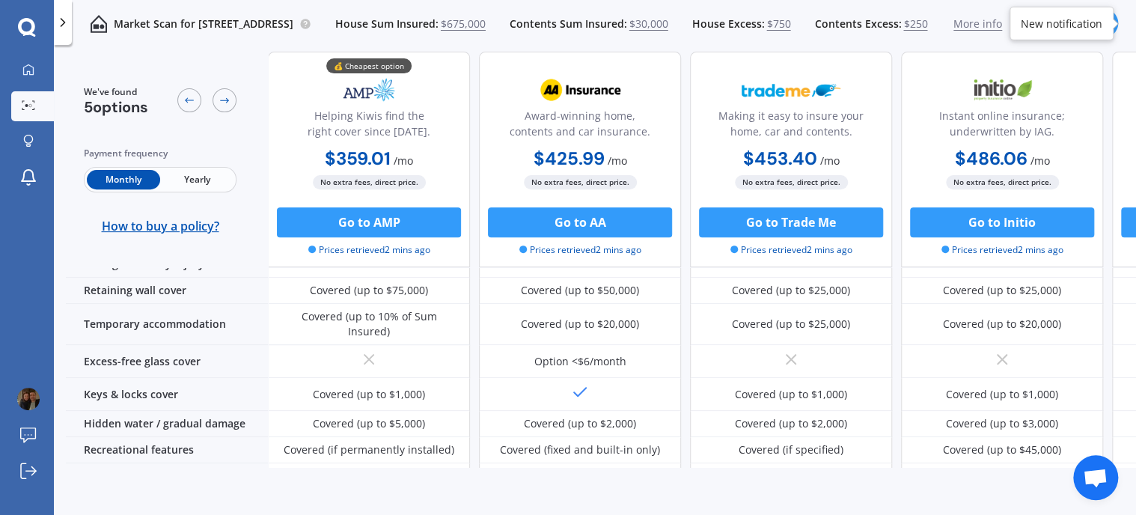
drag, startPoint x: 1124, startPoint y: 221, endPoint x: 1124, endPoint y: 204, distance: 16.5
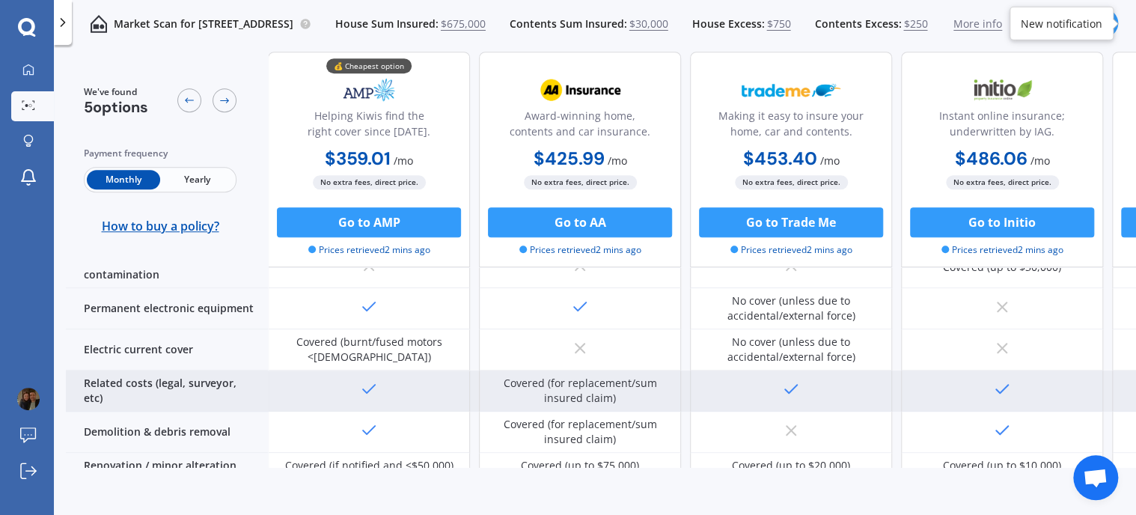
scroll to position [531, 0]
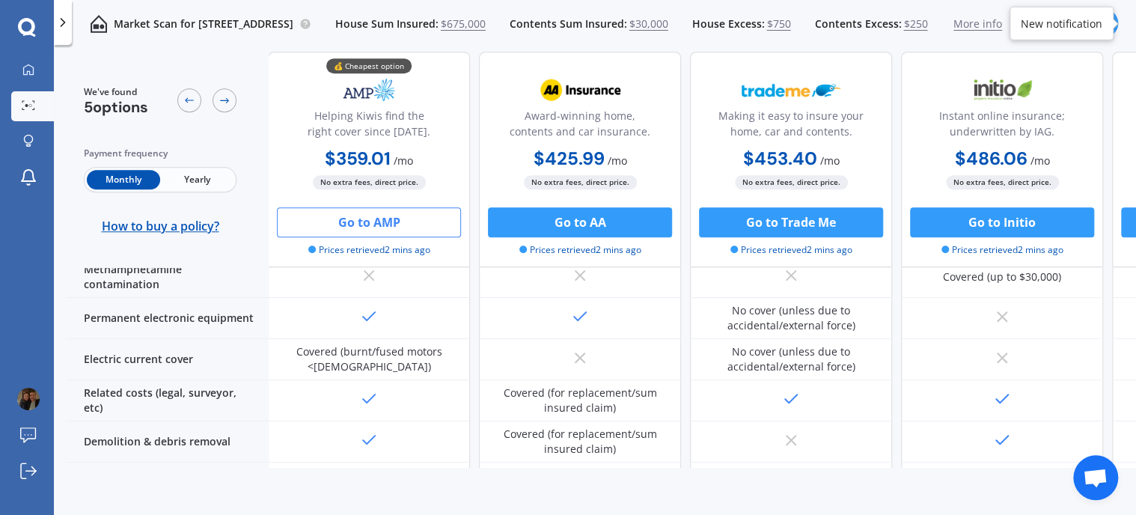
click at [404, 221] on button "Go to AMP" at bounding box center [369, 222] width 184 height 30
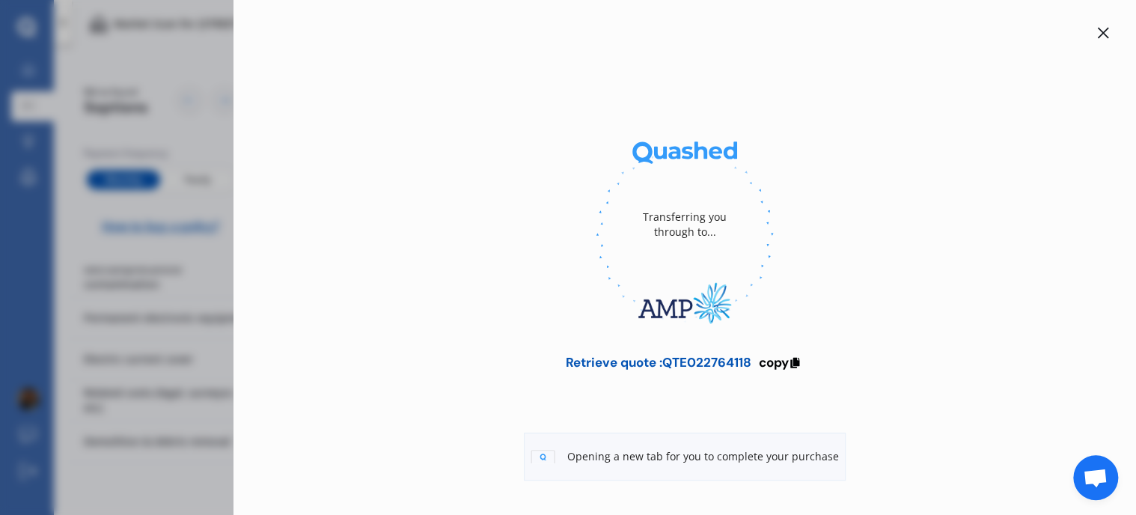
scroll to position [55, 0]
